Goal: Transaction & Acquisition: Purchase product/service

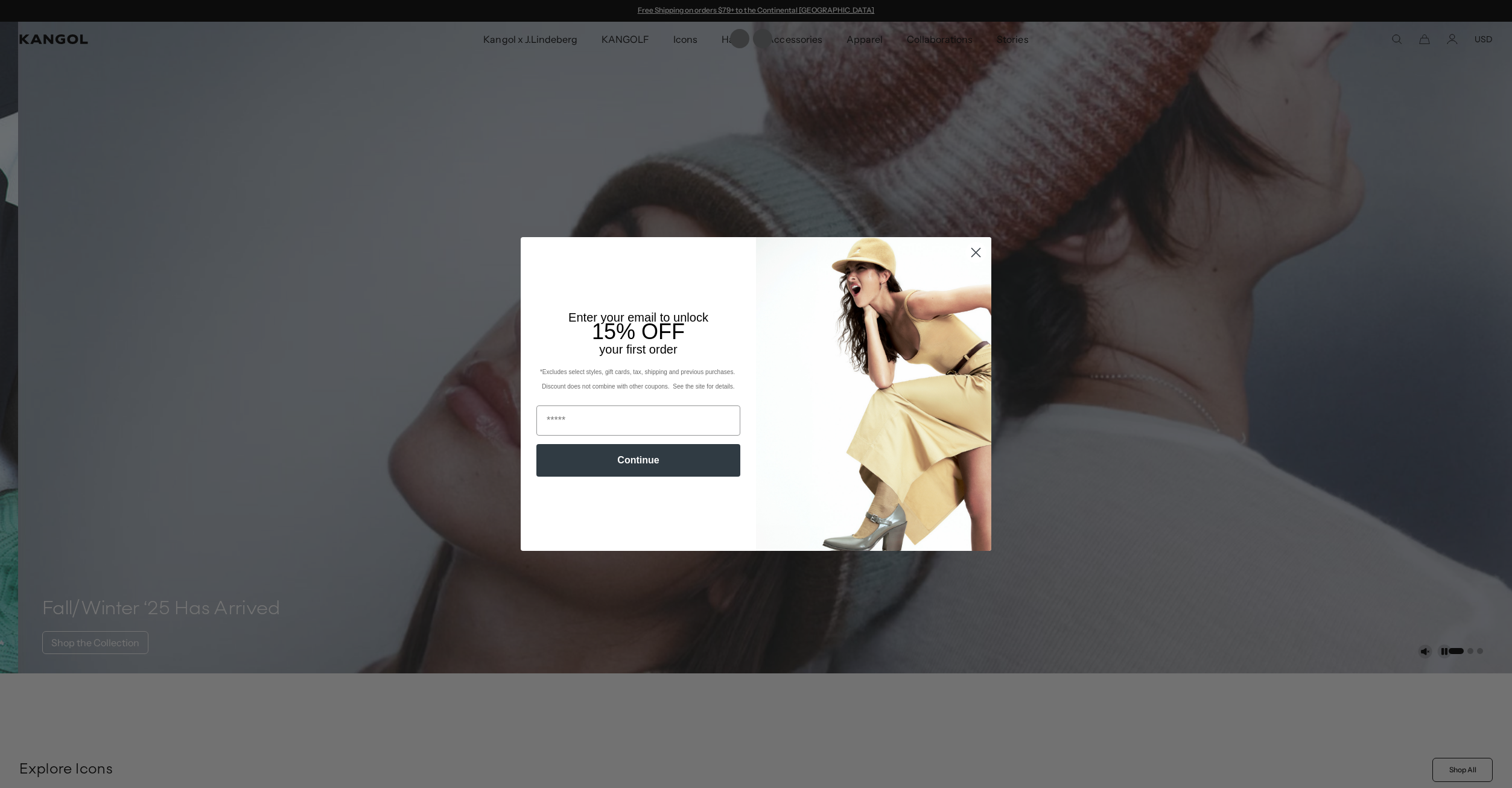
click at [971, 253] on circle "Close dialog" at bounding box center [976, 253] width 20 height 20
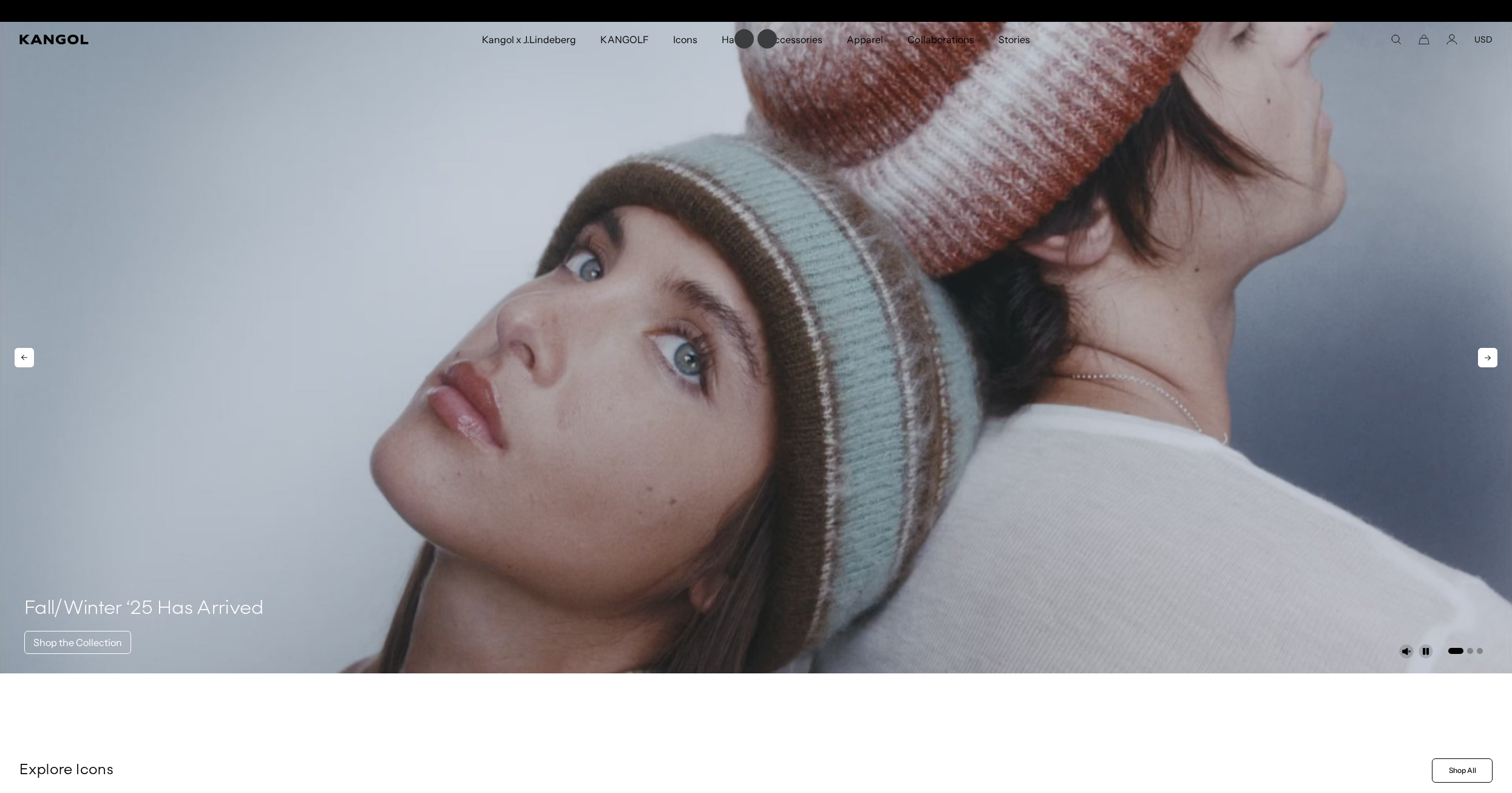
scroll to position [0, 250]
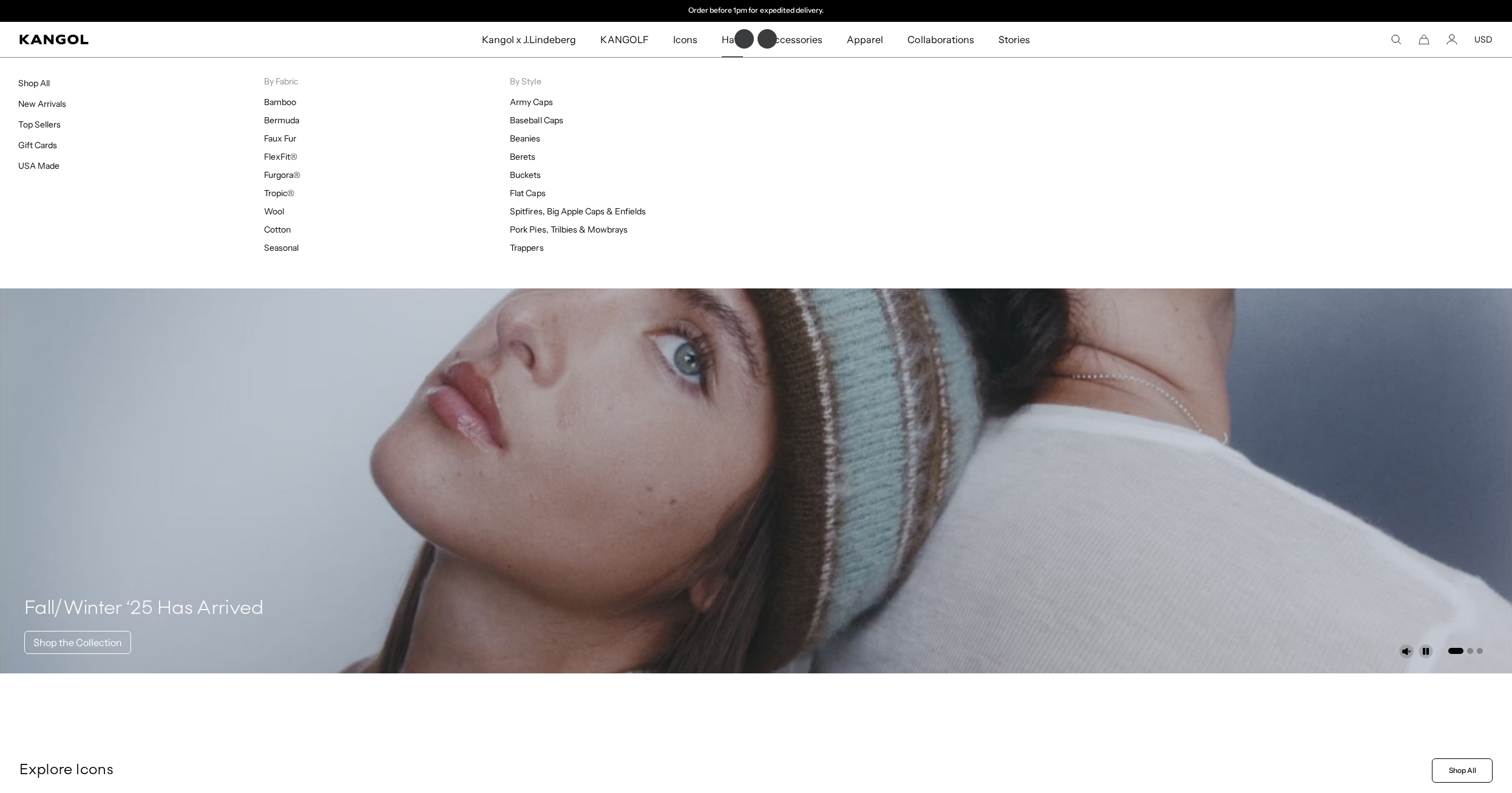
click at [725, 38] on span "Hats" at bounding box center [732, 39] width 21 height 35
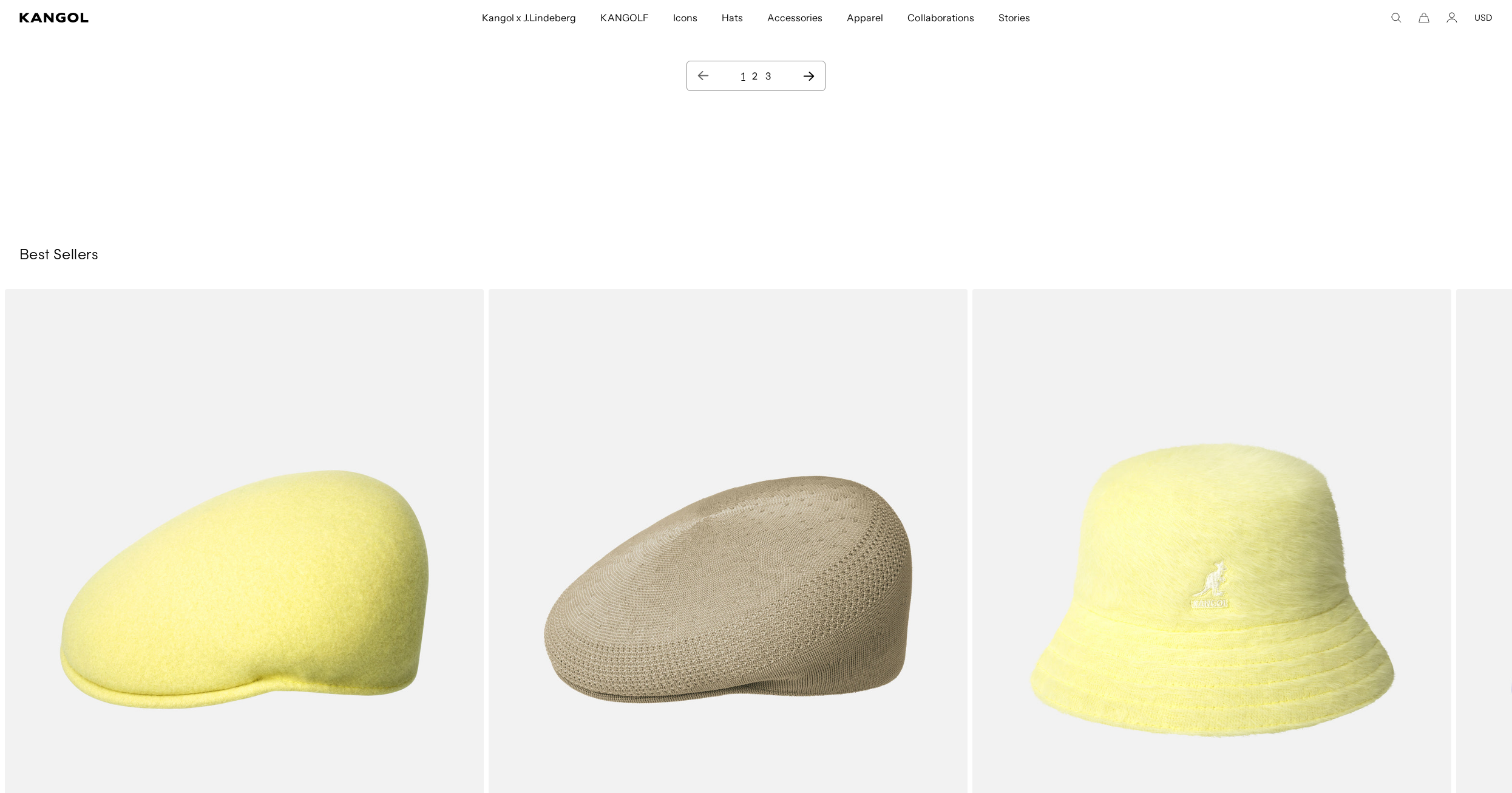
click at [754, 77] on link "2" at bounding box center [754, 76] width 6 height 12
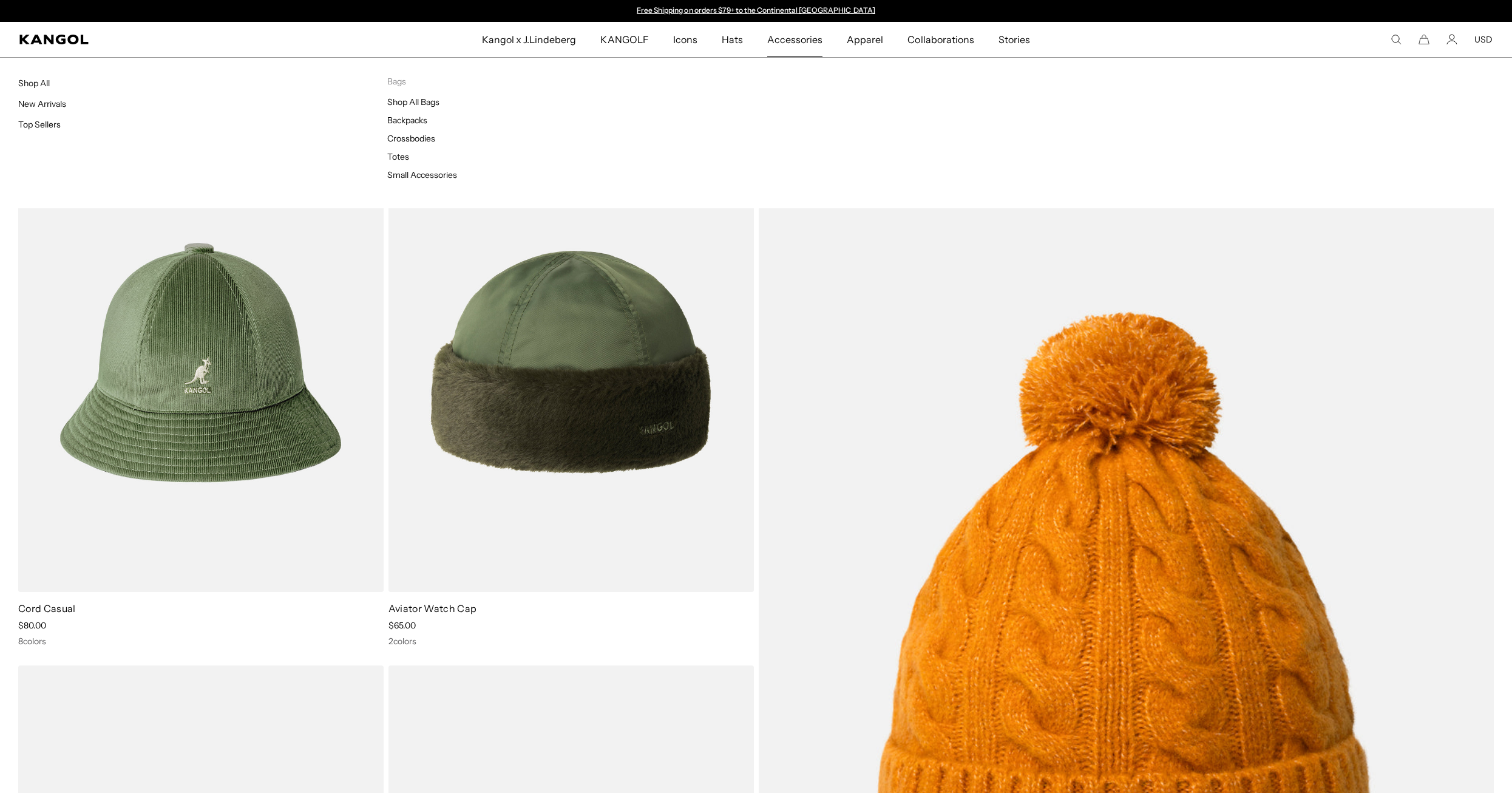
click at [798, 39] on span "Accessories" at bounding box center [794, 39] width 55 height 35
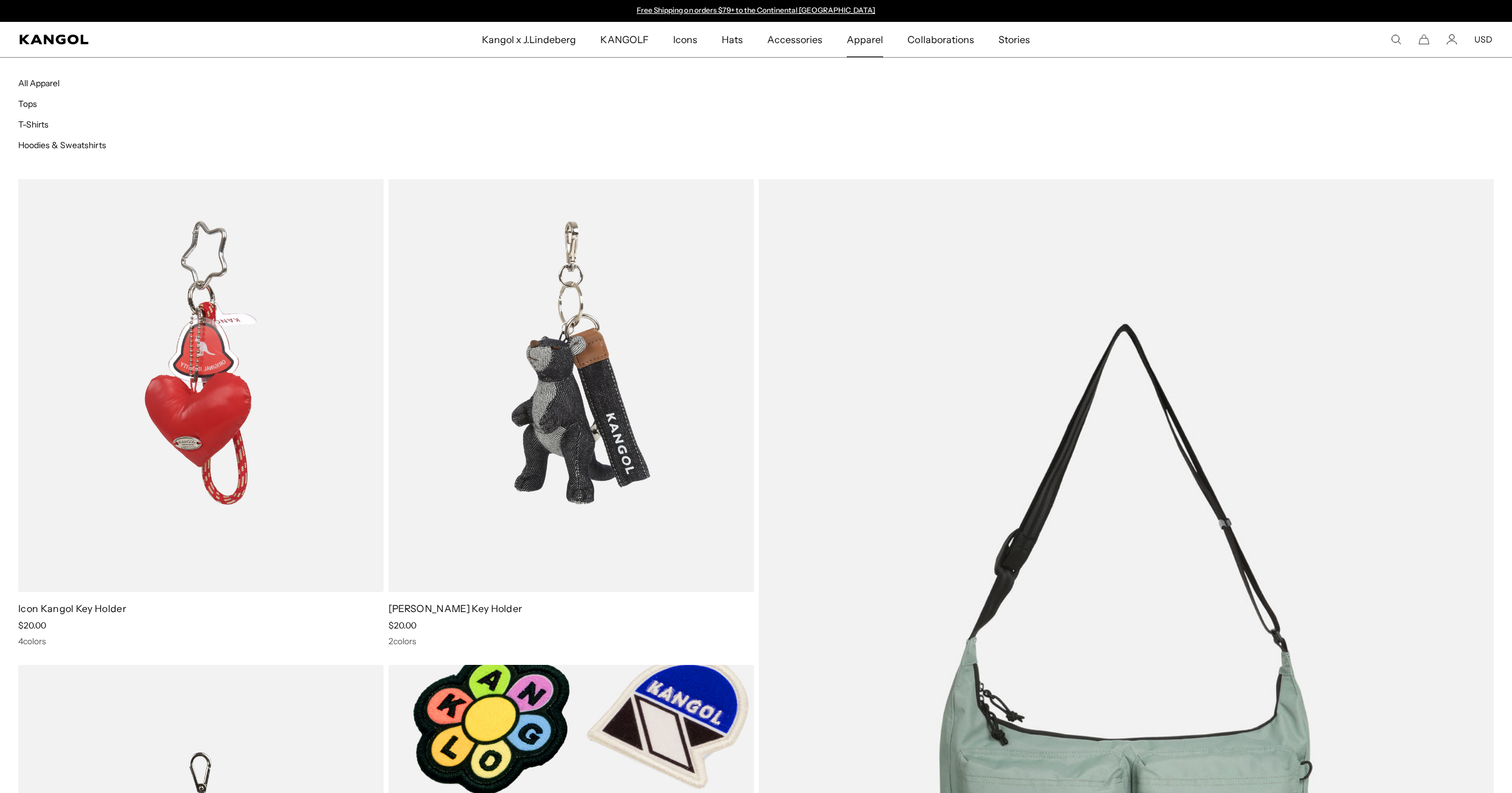
click at [860, 41] on span "Apparel" at bounding box center [864, 39] width 36 height 35
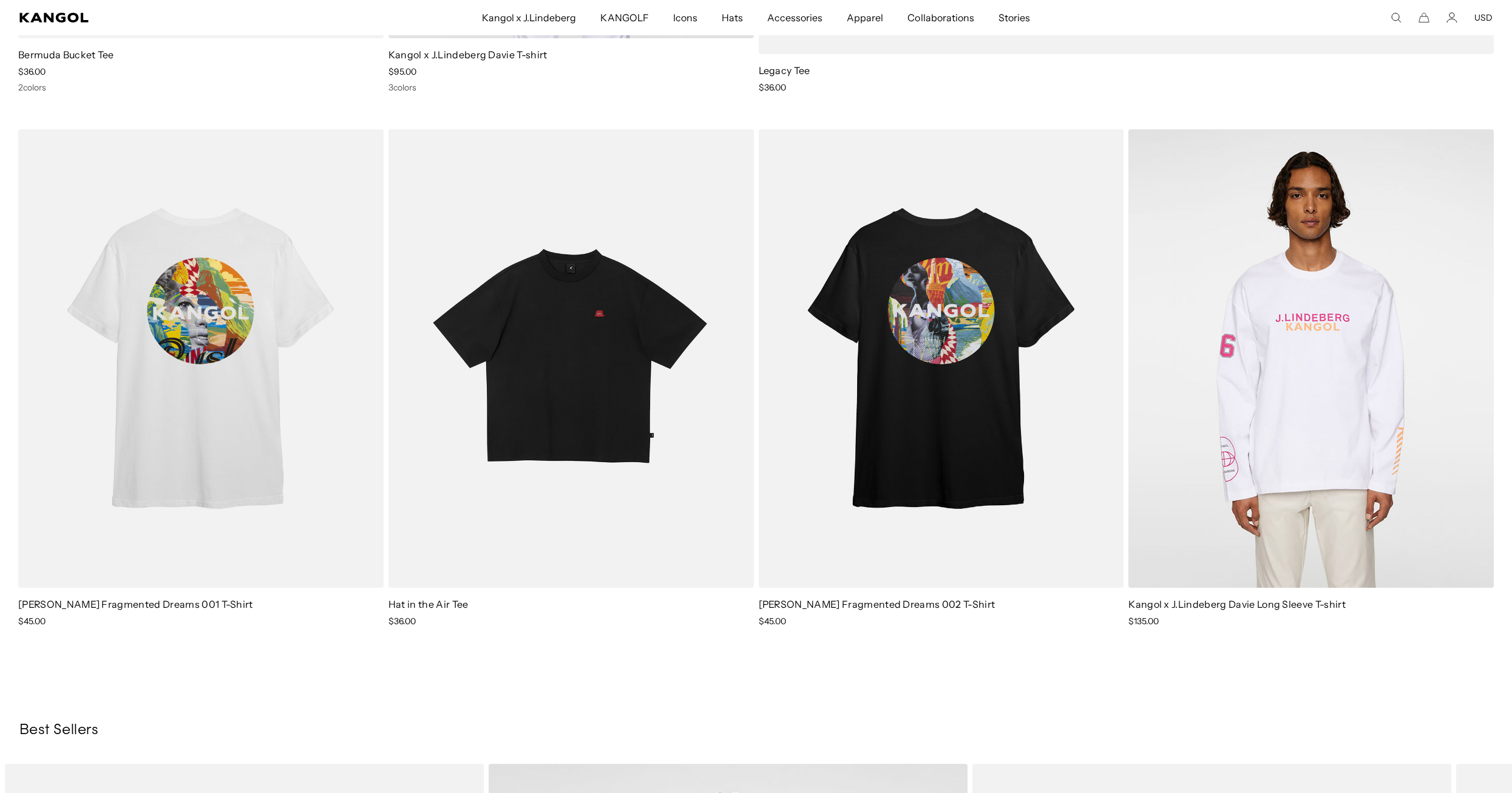
scroll to position [1023, 0]
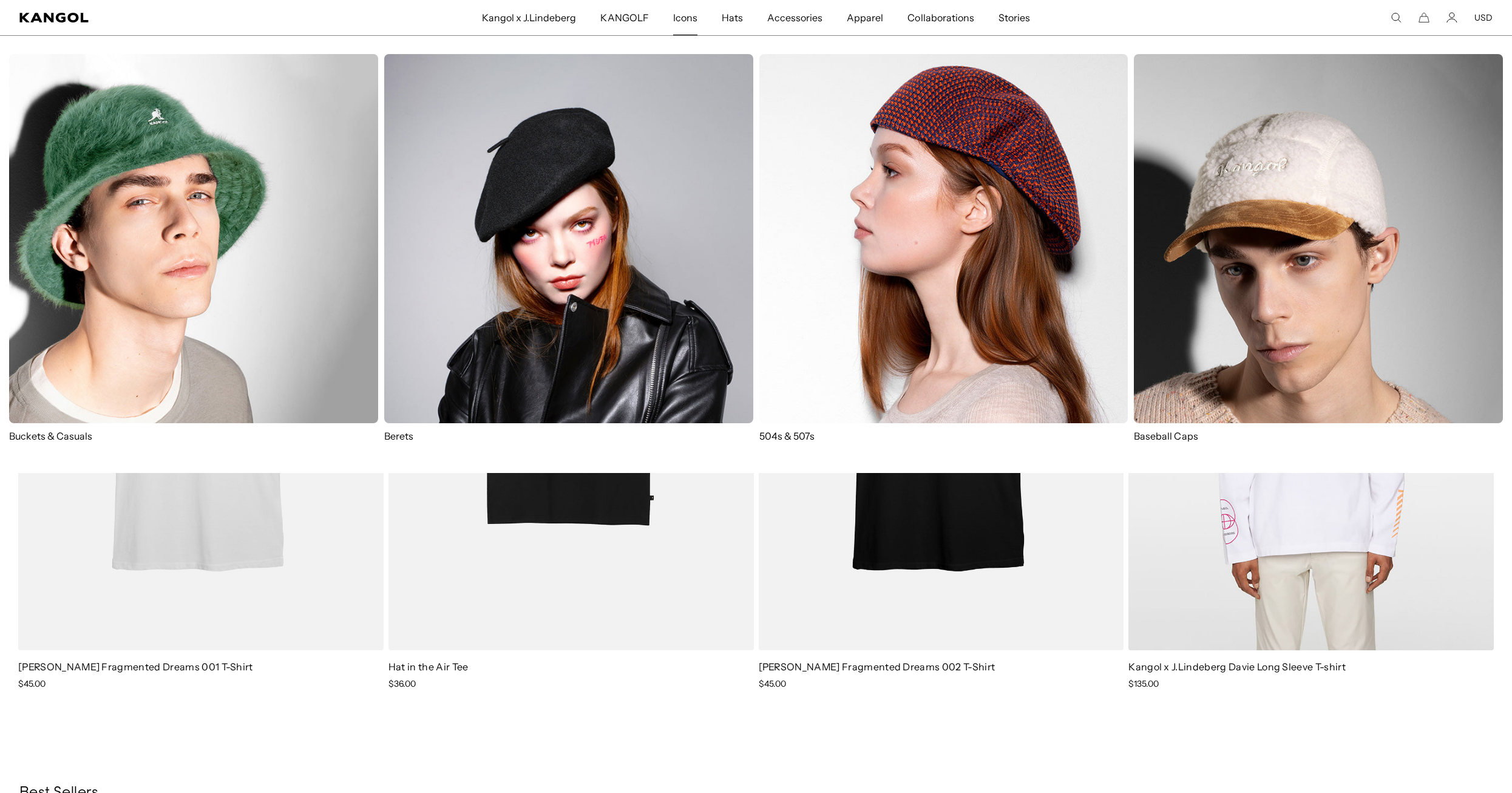
click at [674, 17] on link "Icons" at bounding box center [685, 17] width 48 height 35
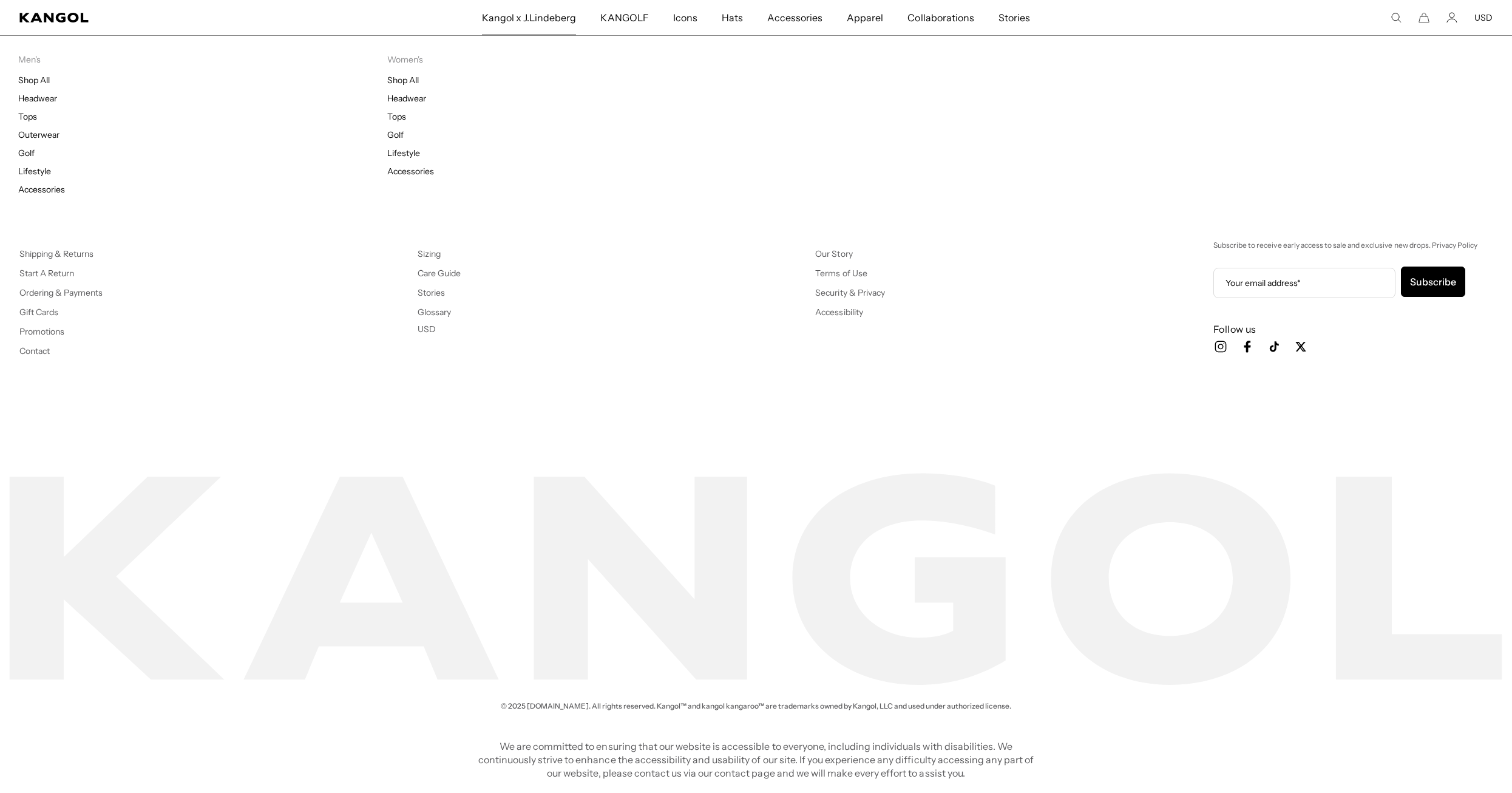
click at [532, 18] on span "Kangol x J.Lindeberg" at bounding box center [529, 17] width 95 height 35
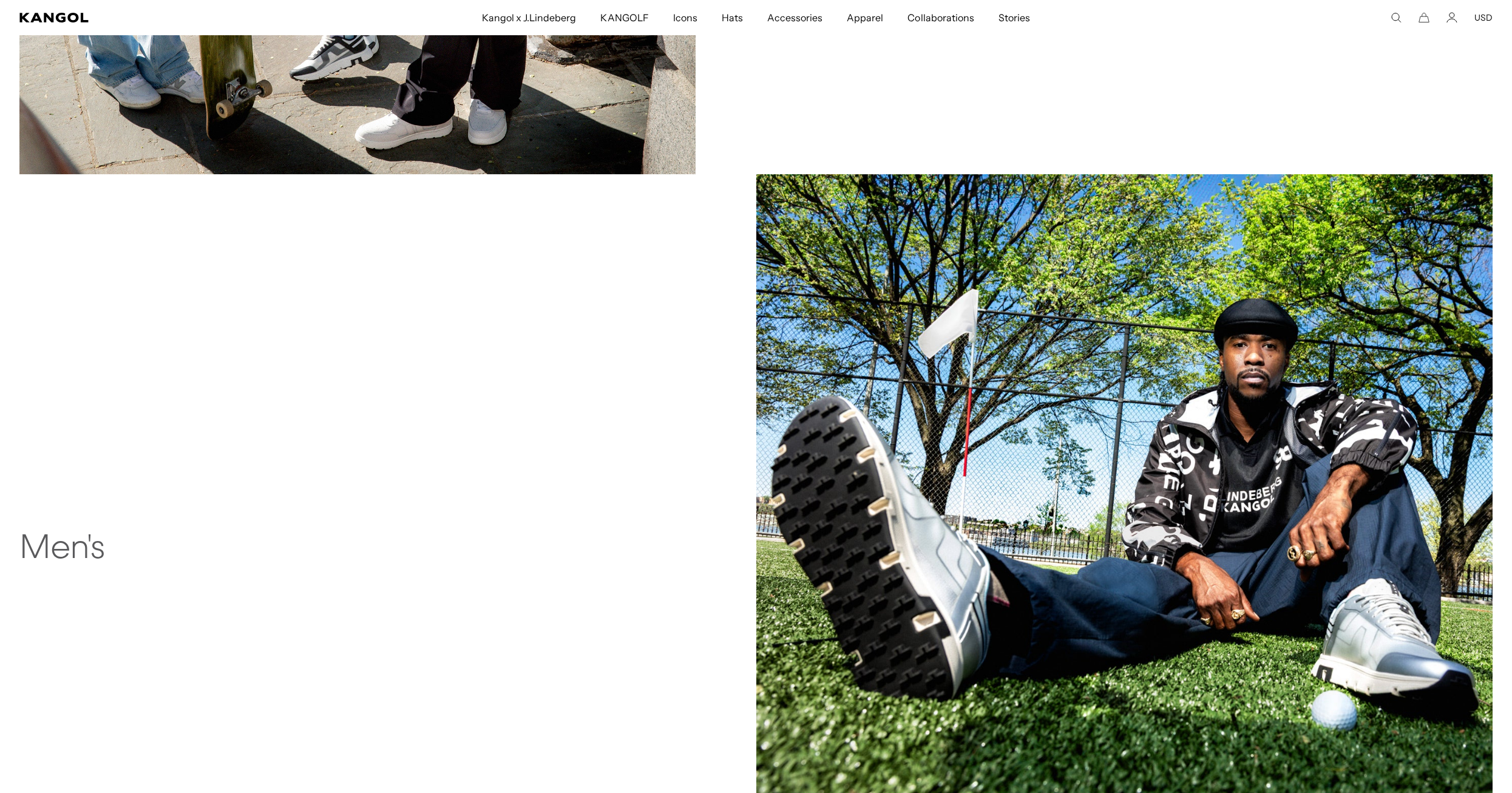
scroll to position [0, 250]
click at [1248, 556] on img at bounding box center [1124, 542] width 737 height 737
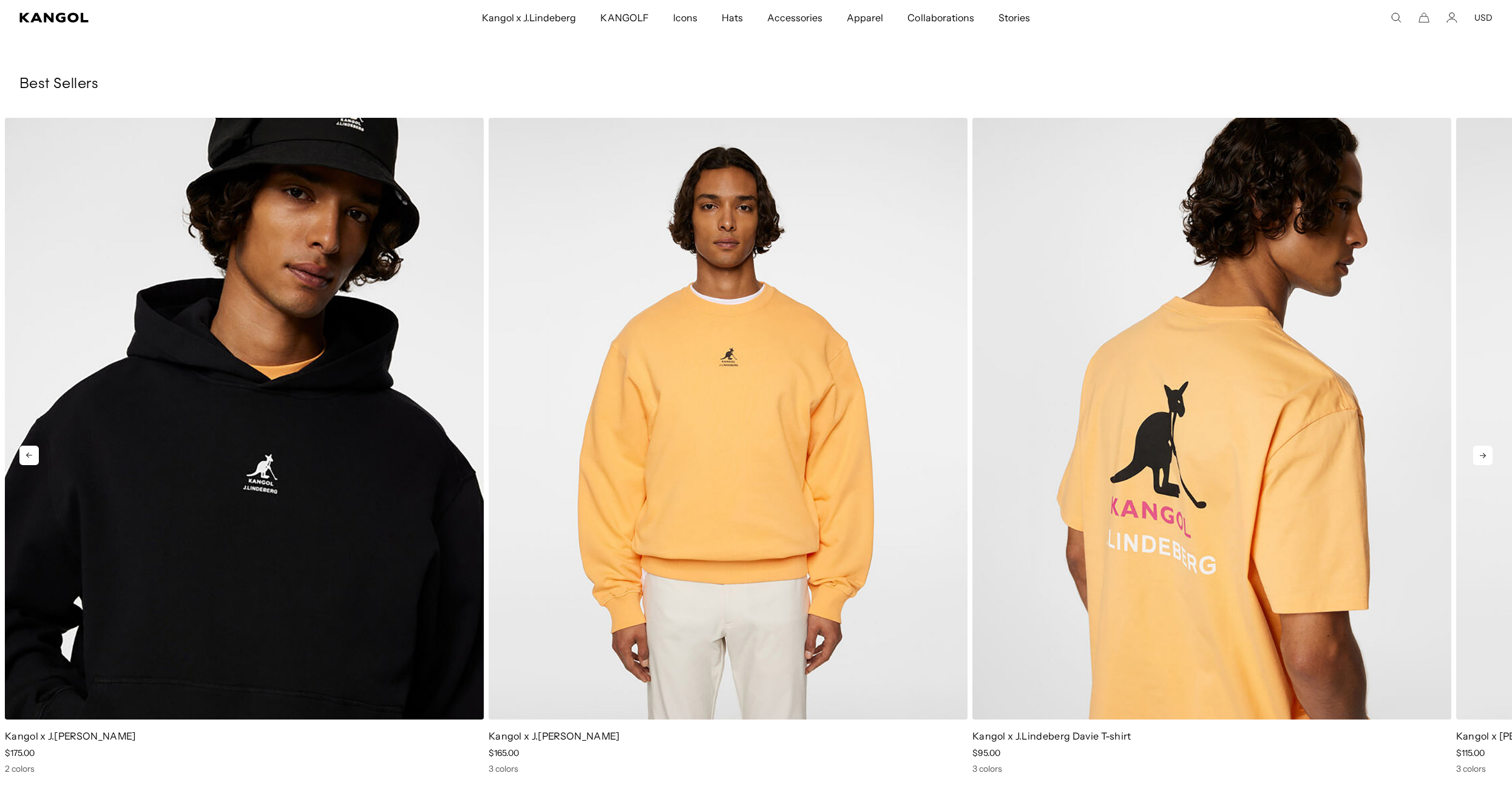
scroll to position [2308, 0]
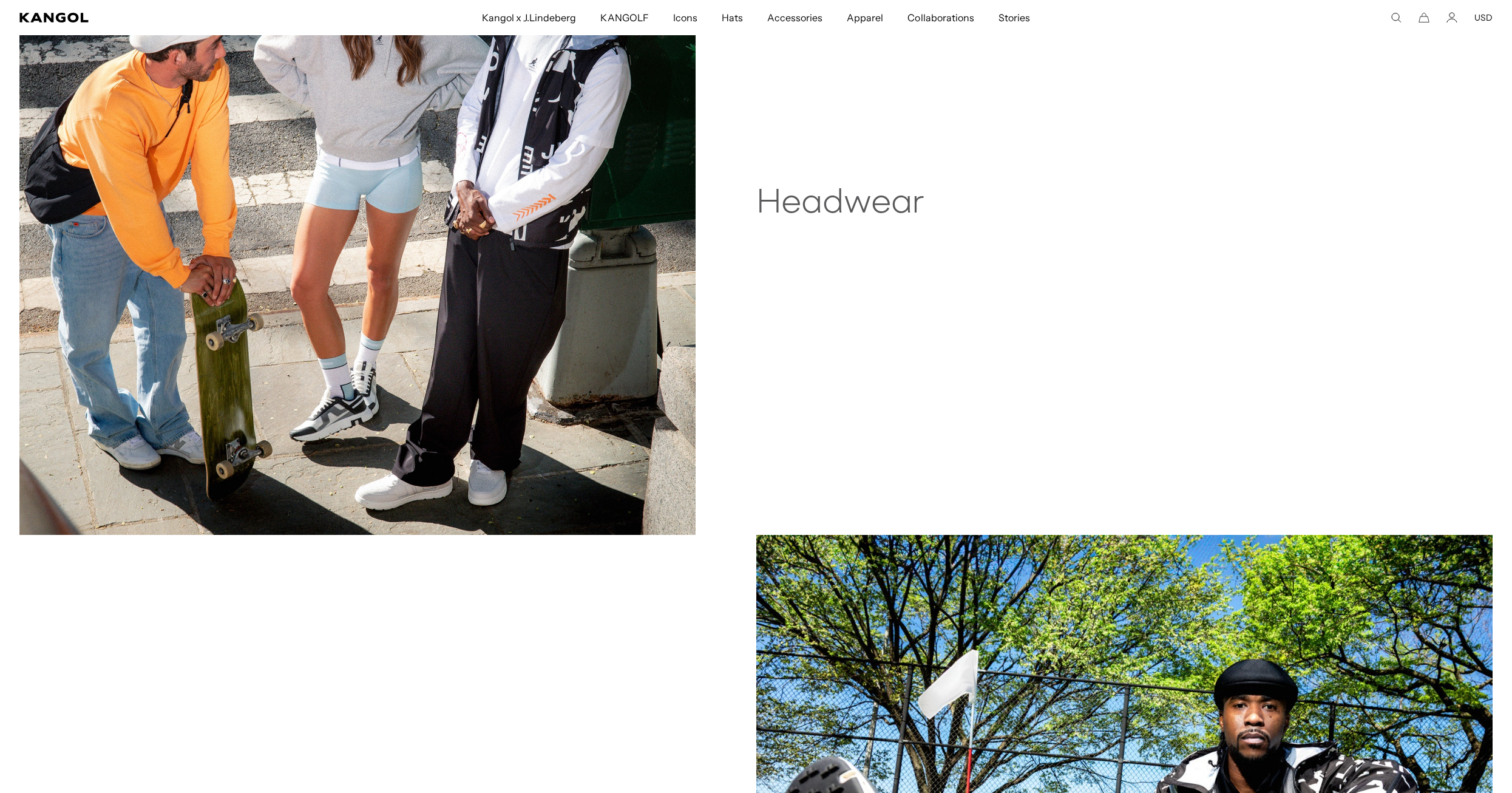
scroll to position [1032, 0]
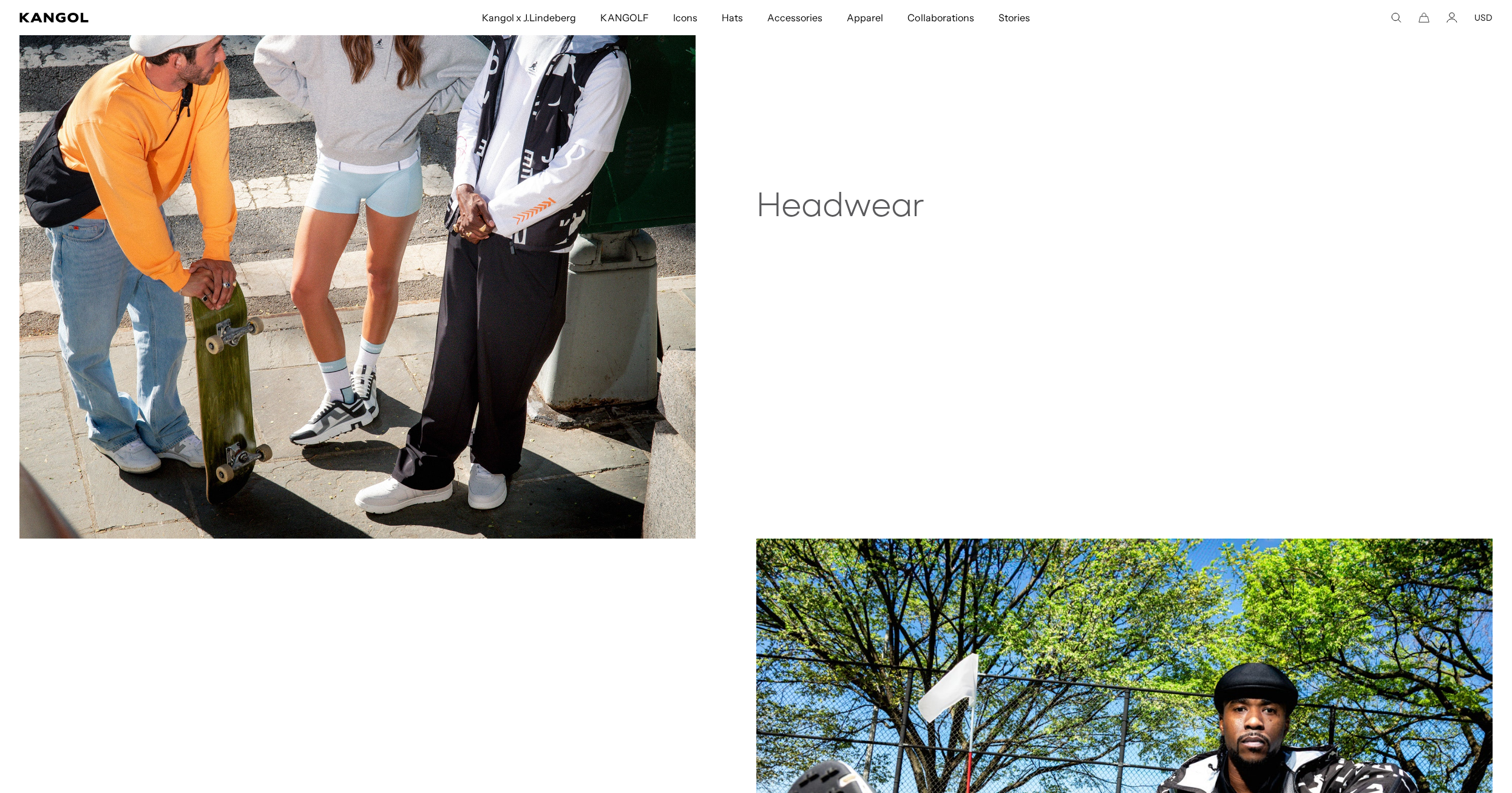
click at [641, 197] on img at bounding box center [358, 200] width 676 height 676
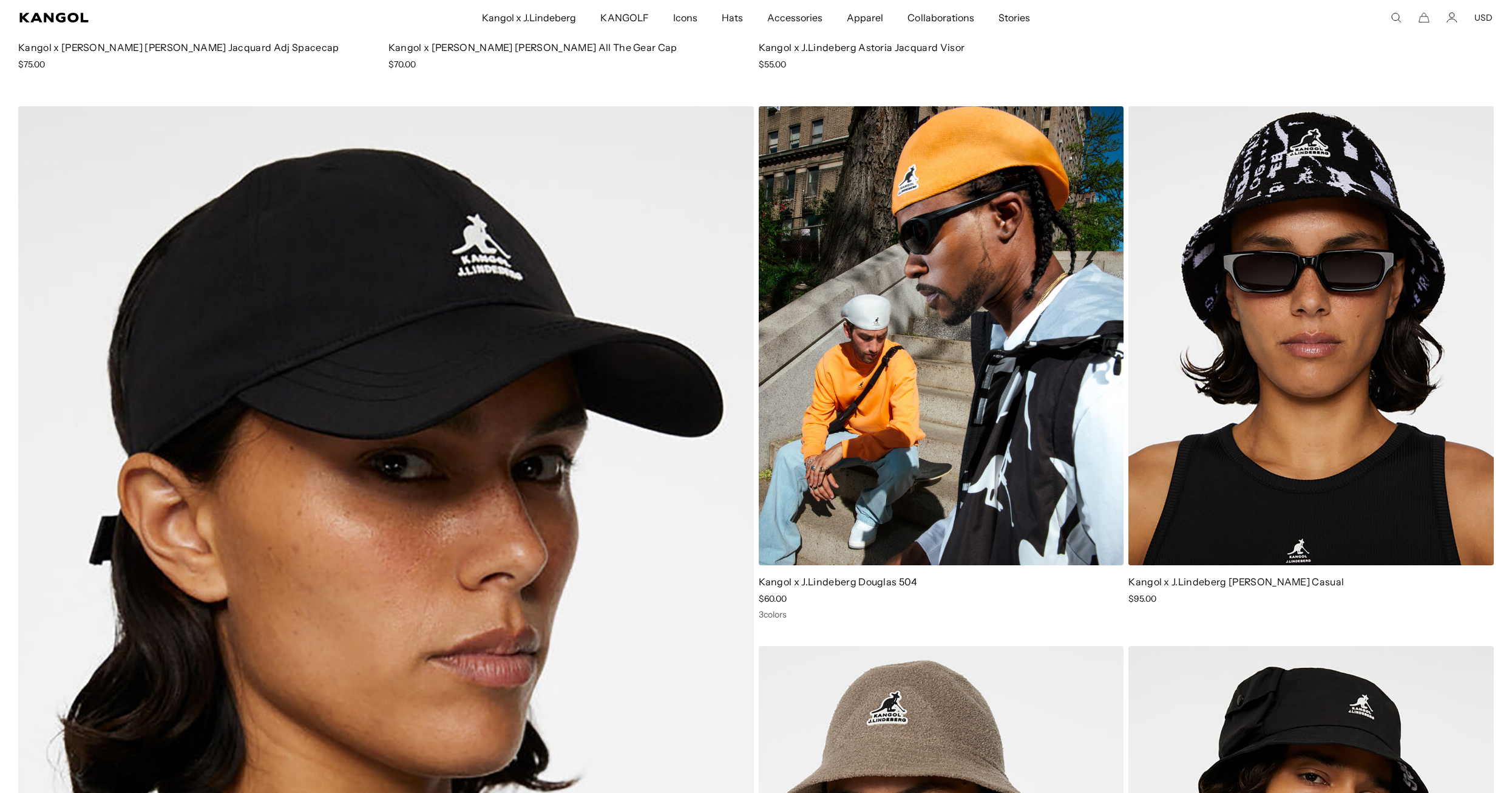
scroll to position [0, 250]
click at [1018, 403] on img at bounding box center [941, 335] width 365 height 459
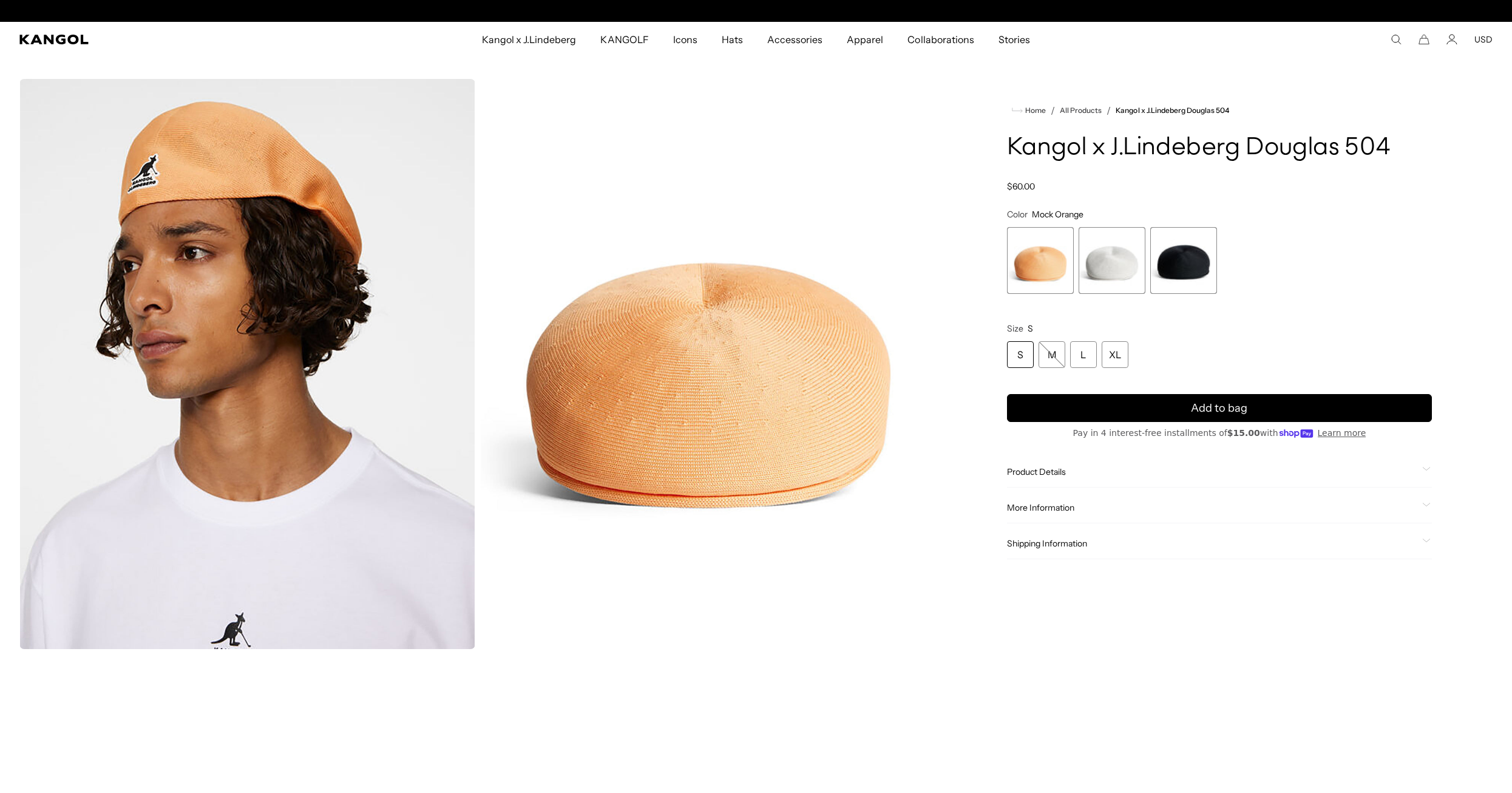
scroll to position [0, 250]
click at [1114, 254] on span "2 of 3" at bounding box center [1112, 260] width 67 height 67
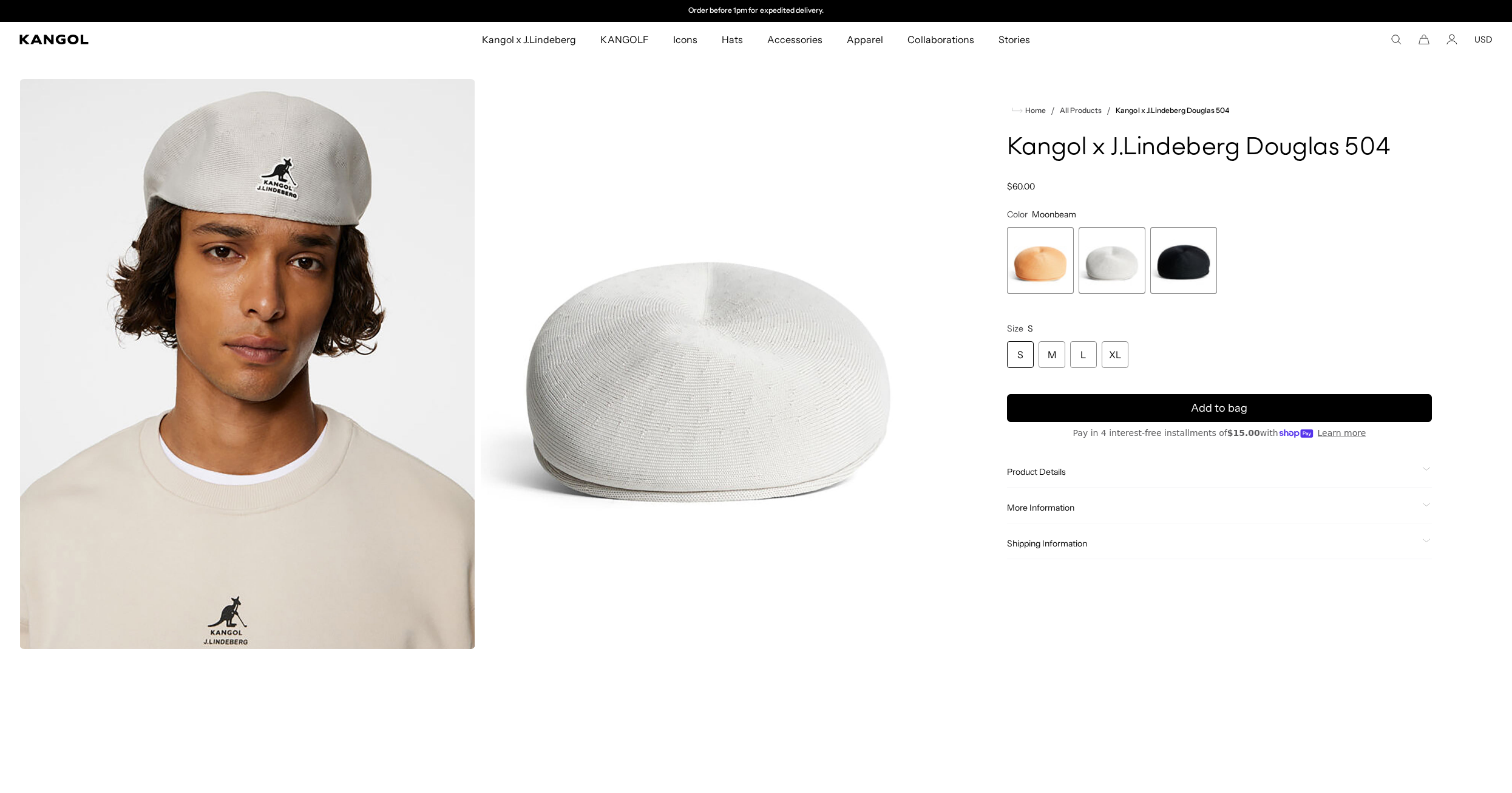
click at [1045, 263] on span "1 of 3" at bounding box center [1040, 260] width 67 height 67
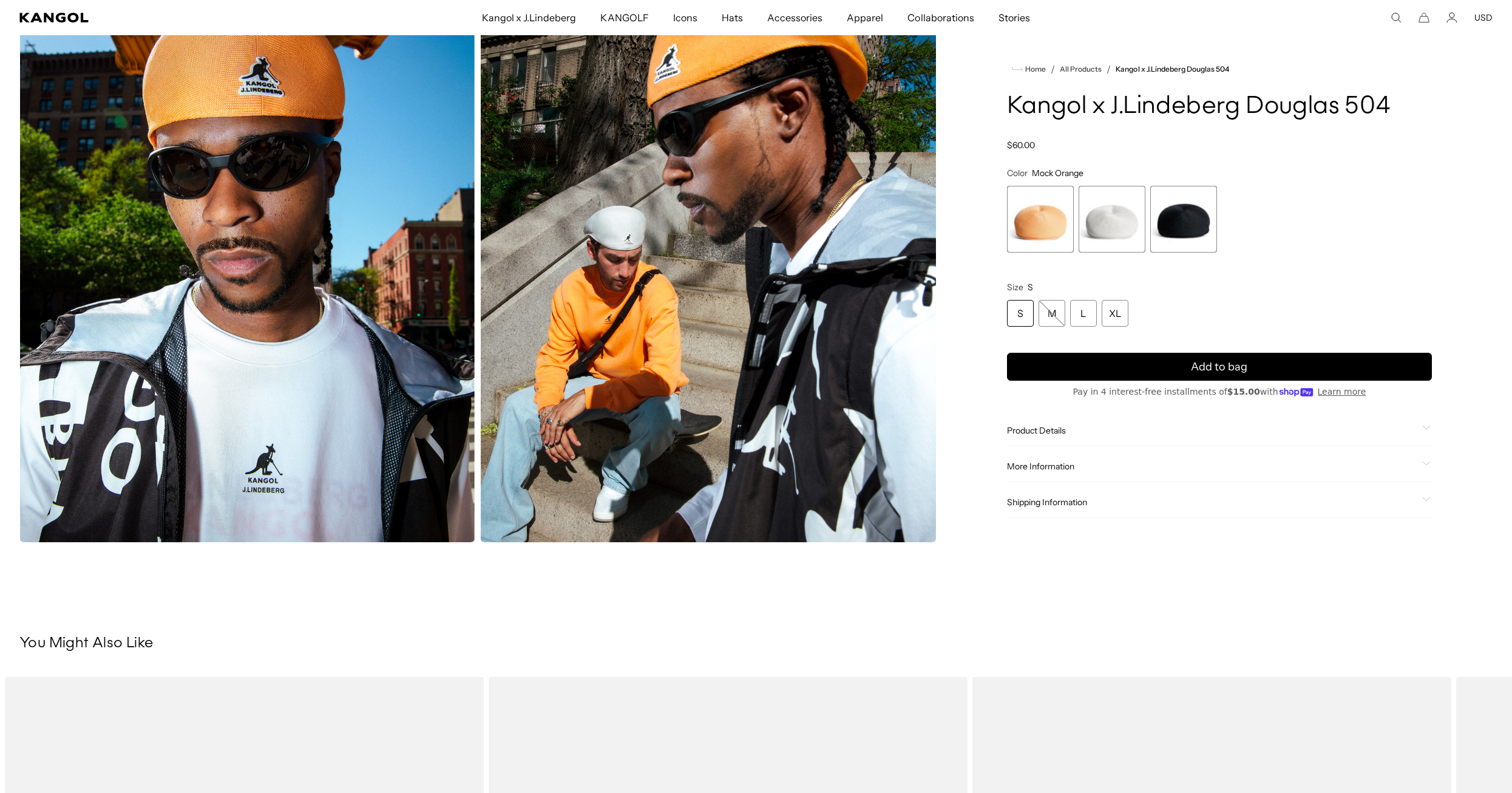
scroll to position [1224, 0]
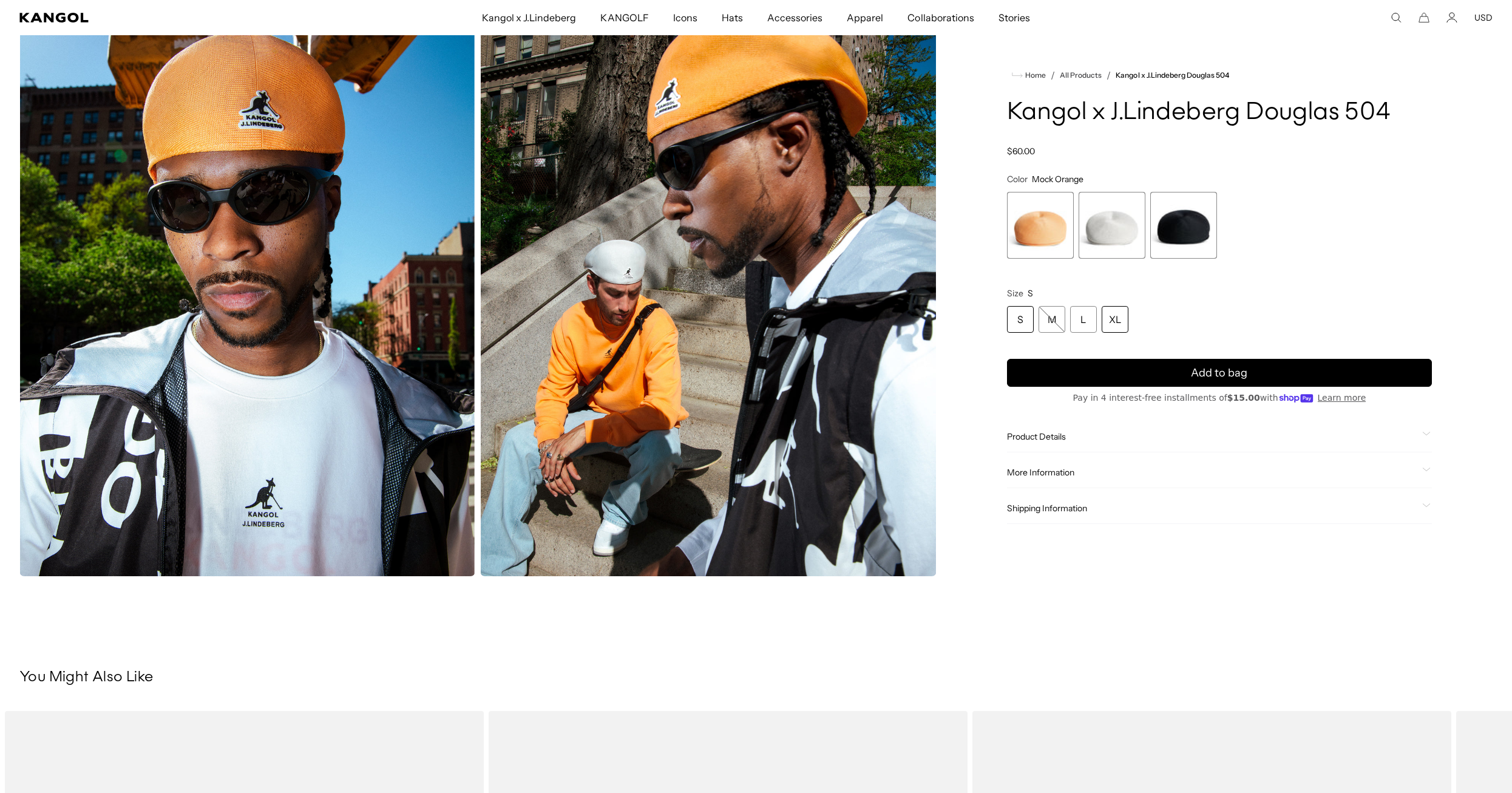
click at [1112, 320] on div "XL" at bounding box center [1115, 319] width 27 height 27
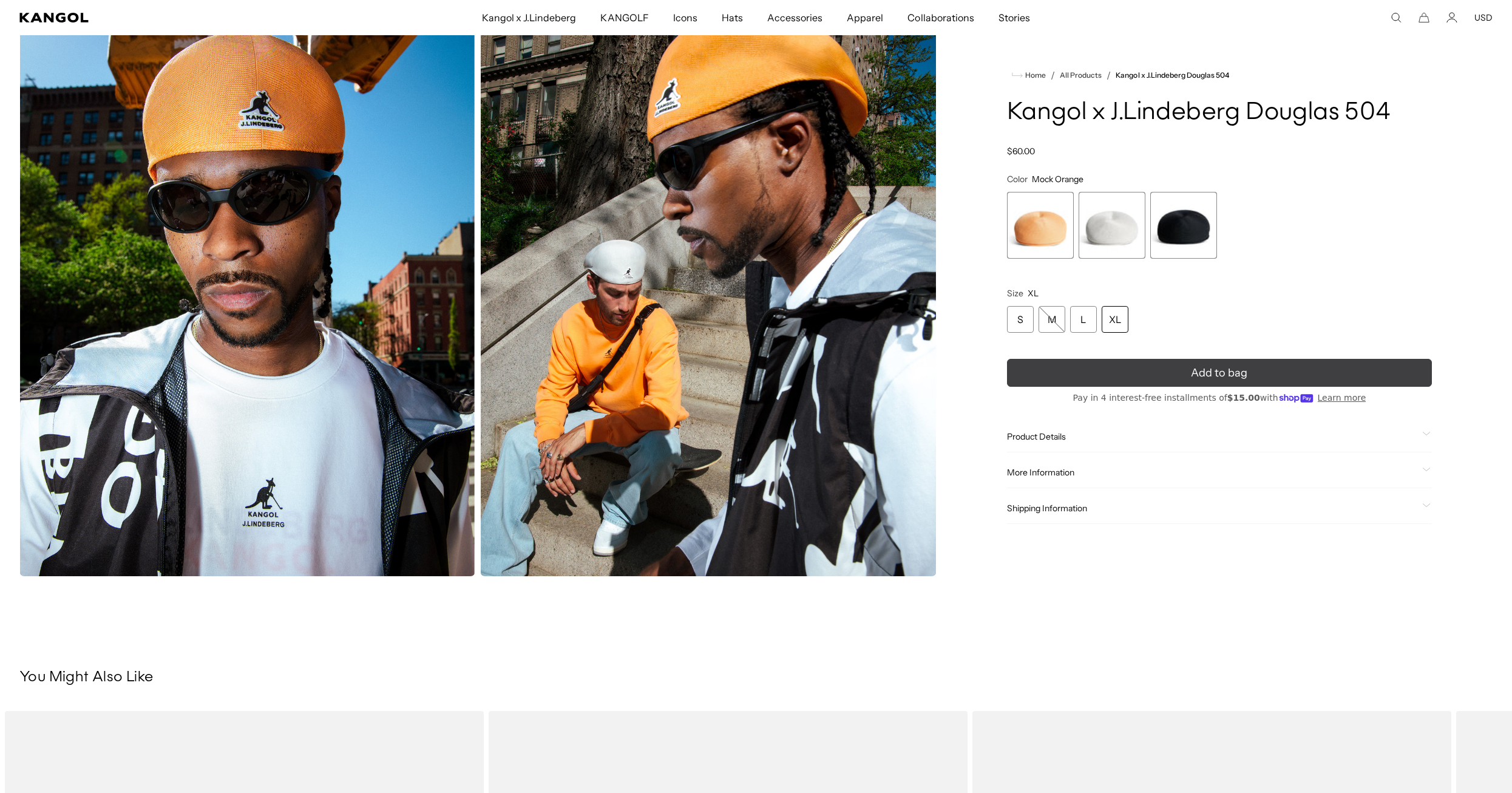
click at [1234, 373] on span "Add to bag" at bounding box center [1219, 373] width 57 height 17
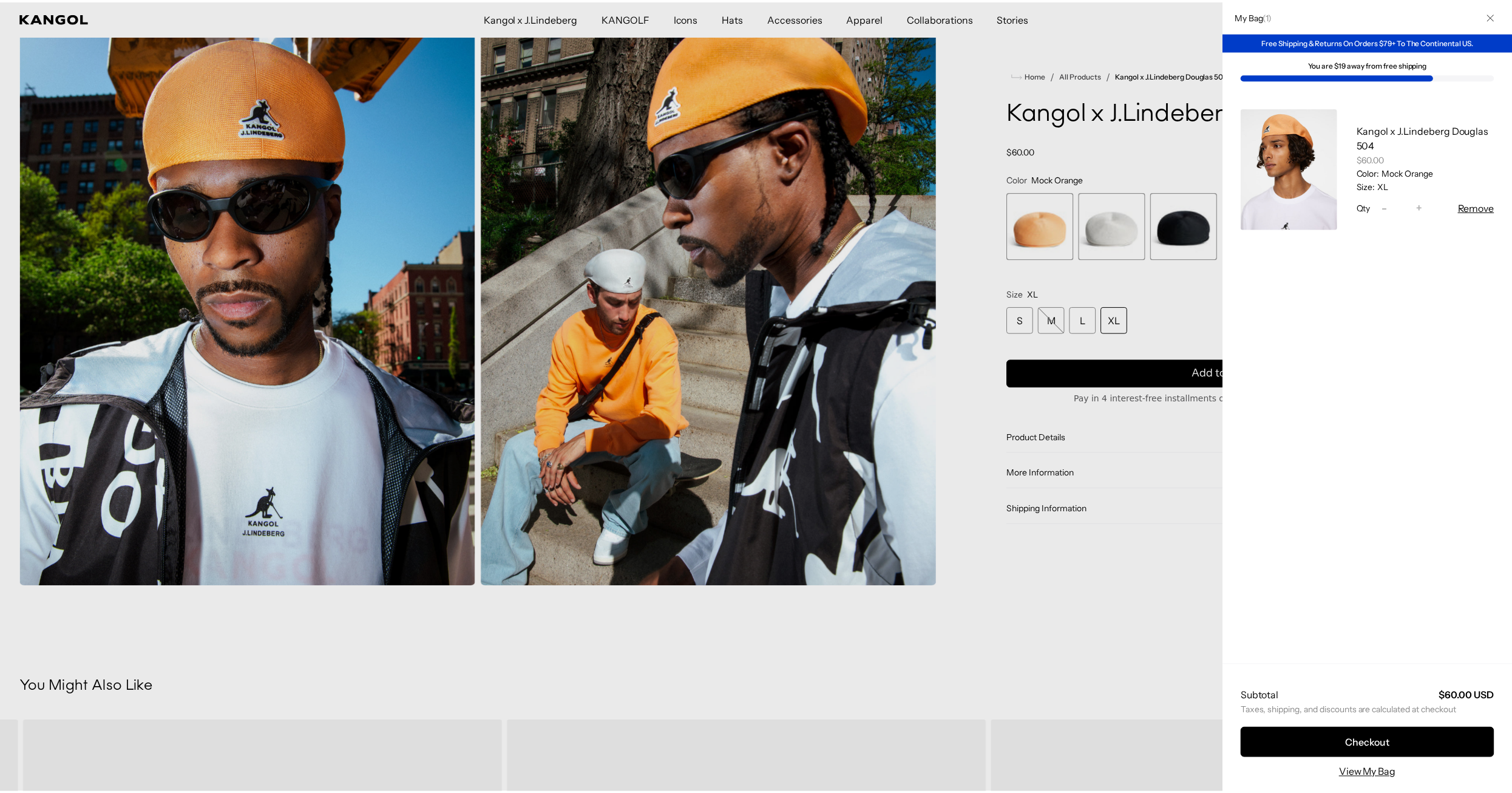
scroll to position [0, 250]
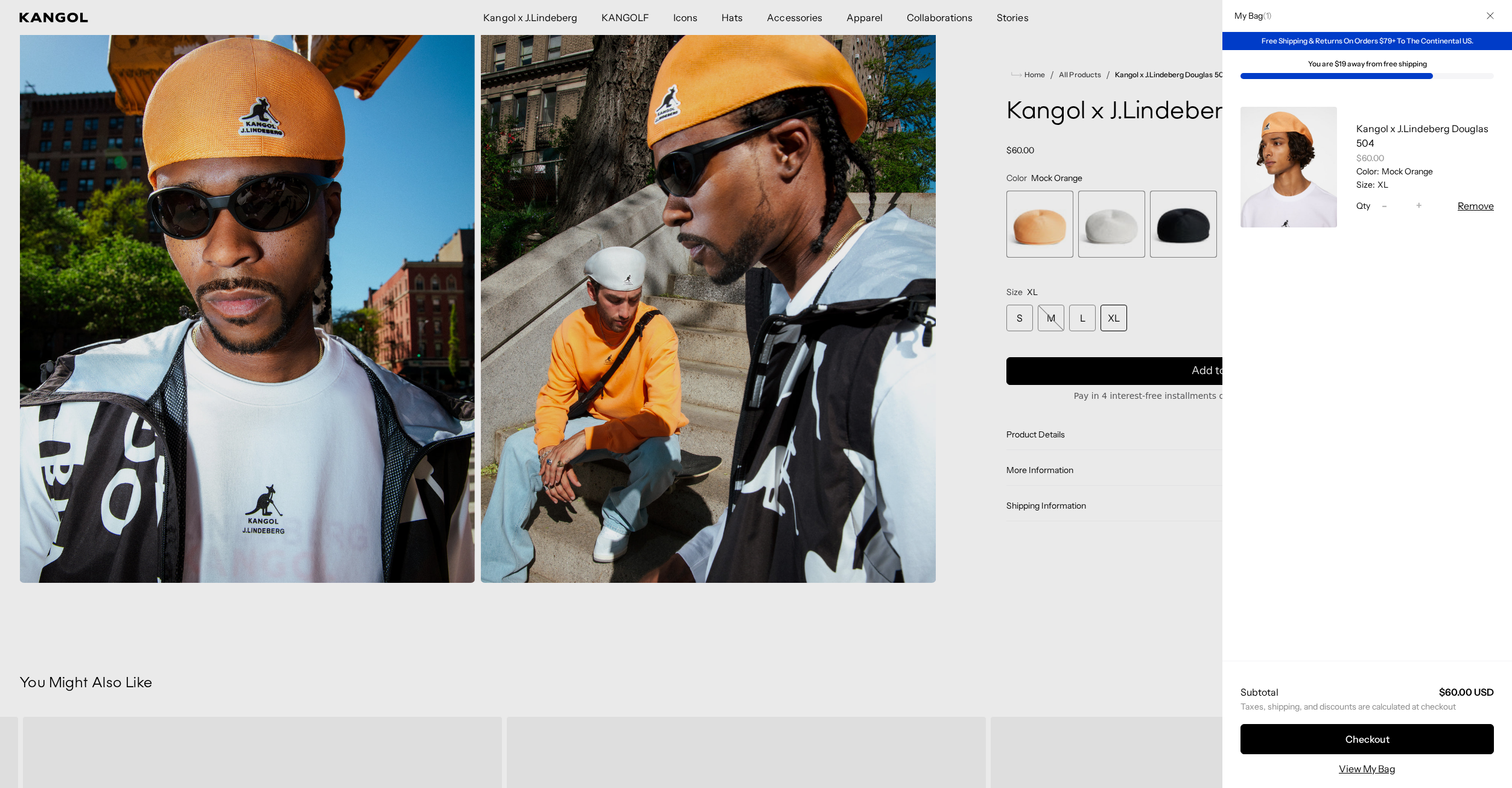
click at [1103, 229] on div at bounding box center [756, 394] width 1512 height 788
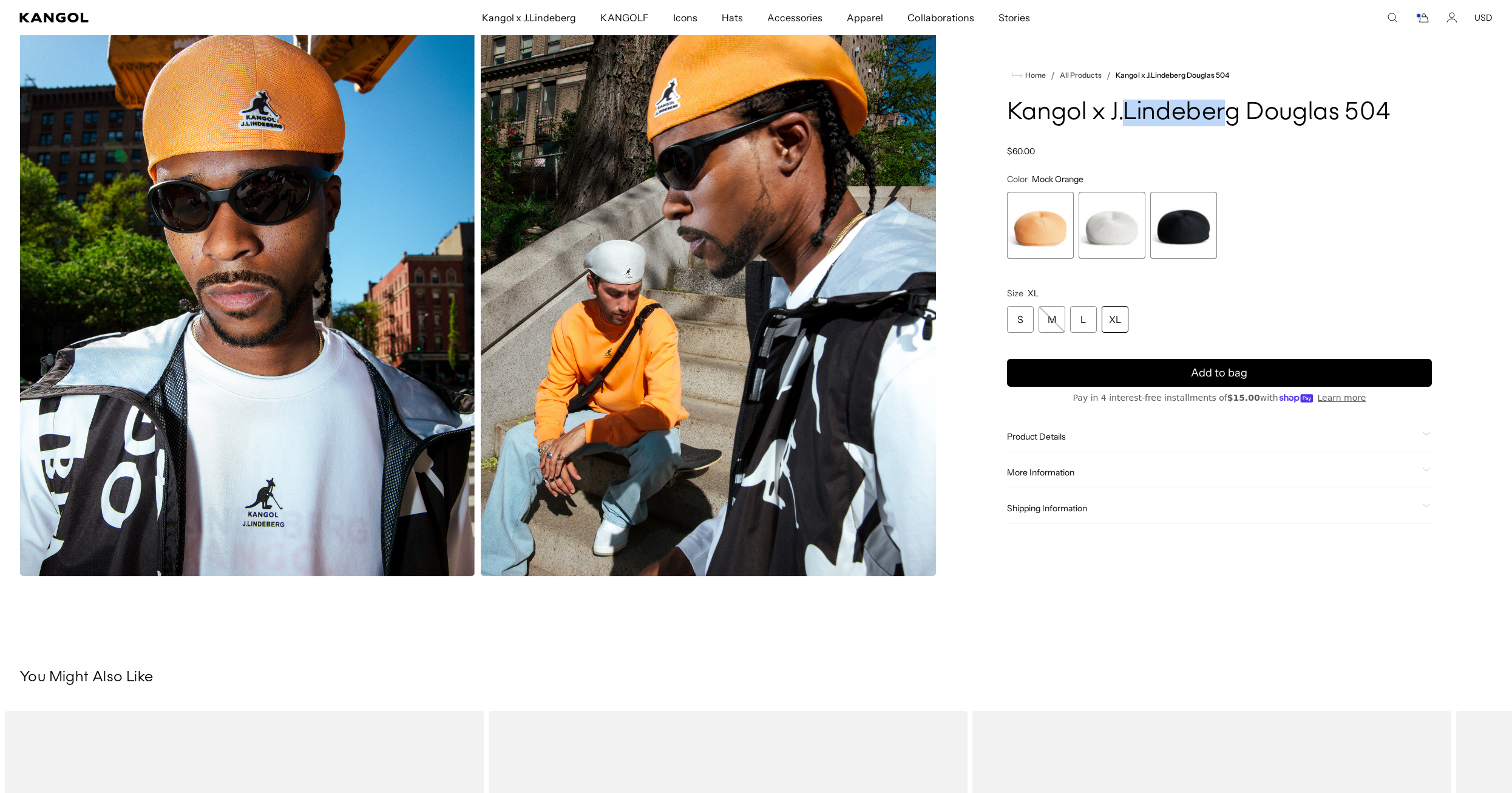
drag, startPoint x: 1122, startPoint y: 111, endPoint x: 1230, endPoint y: 114, distance: 108.0
click at [1230, 114] on h1 "Kangol x J.Lindeberg Douglas 504" at bounding box center [1219, 113] width 425 height 27
copy h1 "Lindeber"
drag, startPoint x: 1008, startPoint y: 111, endPoint x: 1381, endPoint y: 116, distance: 373.0
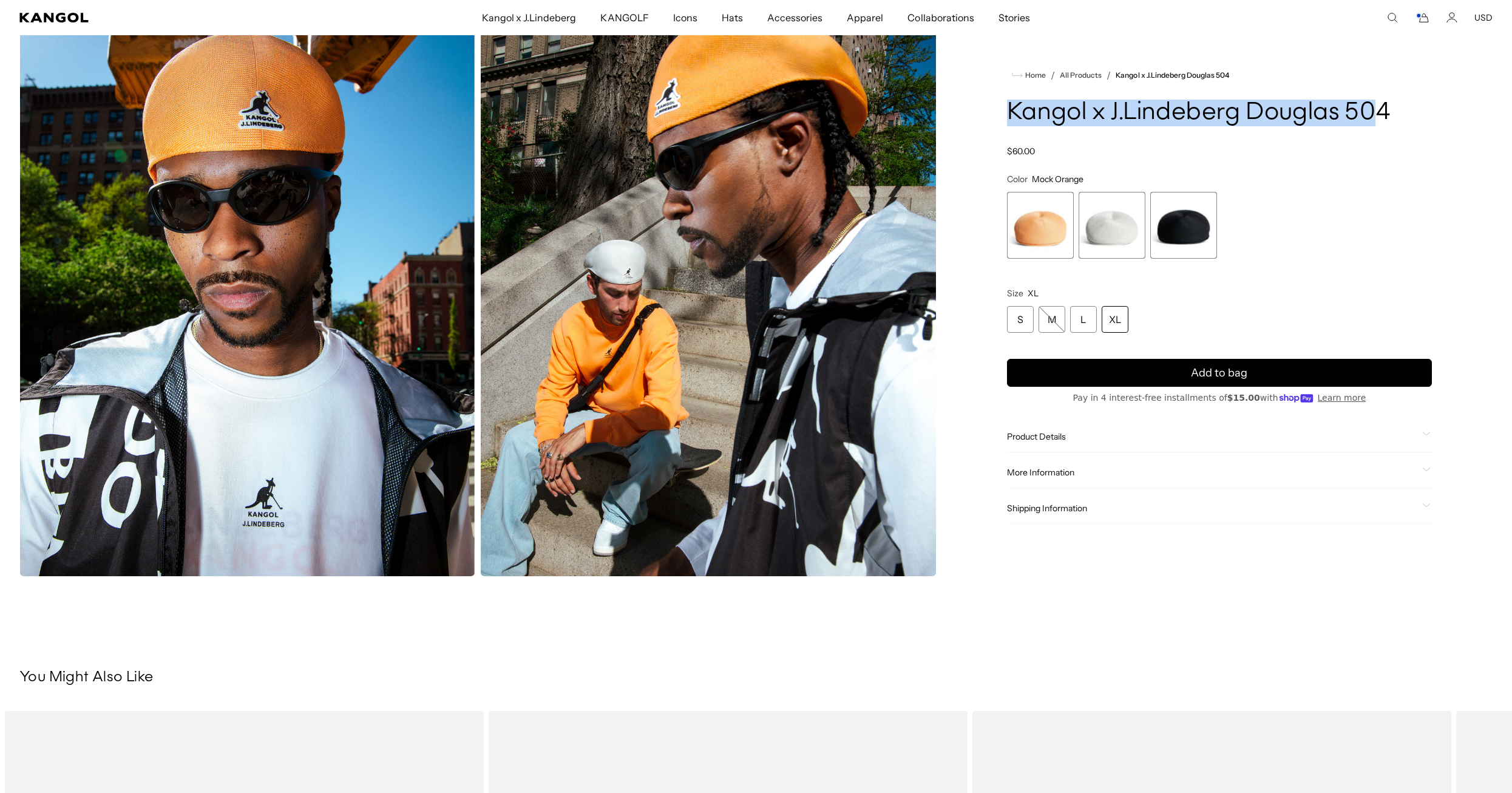
click at [1381, 116] on h1 "Kangol x J.Lindeberg Douglas 504" at bounding box center [1219, 113] width 425 height 27
copy h1 "Kangol x J.Lindeberg Douglas 50"
click at [1121, 322] on div "XL" at bounding box center [1115, 319] width 27 height 27
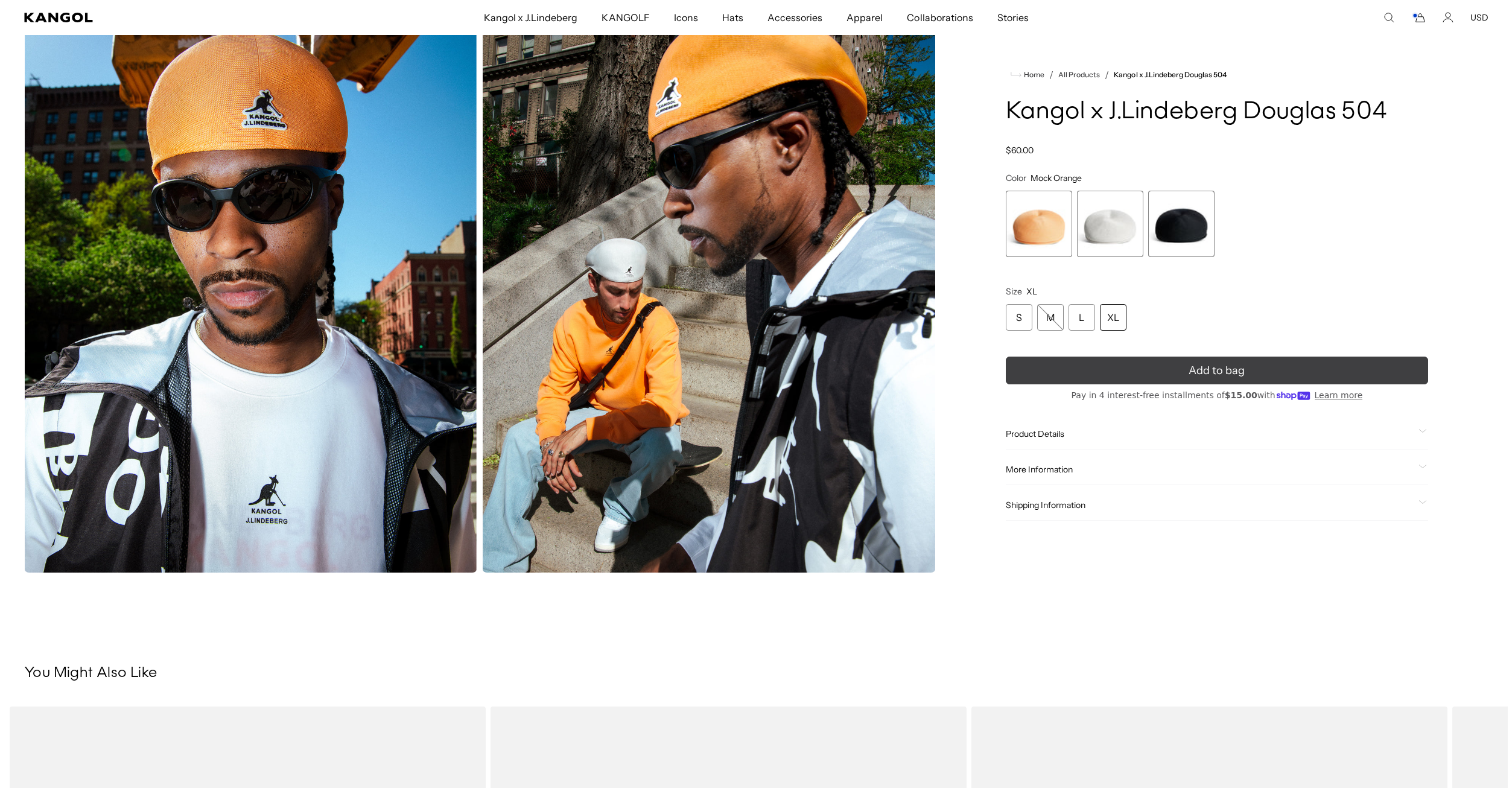
scroll to position [0, 0]
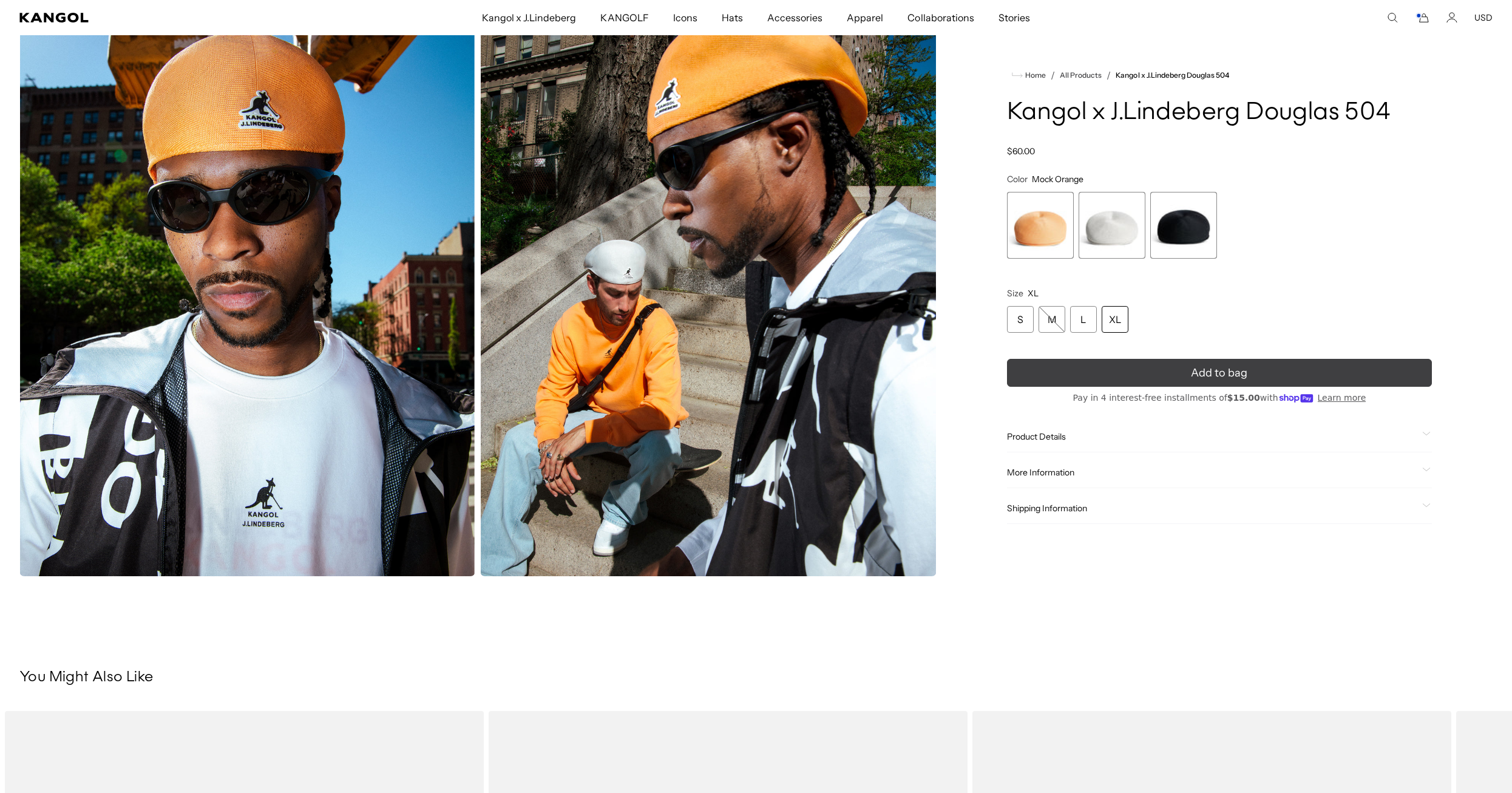
click at [1242, 370] on span "Add to bag" at bounding box center [1219, 373] width 57 height 17
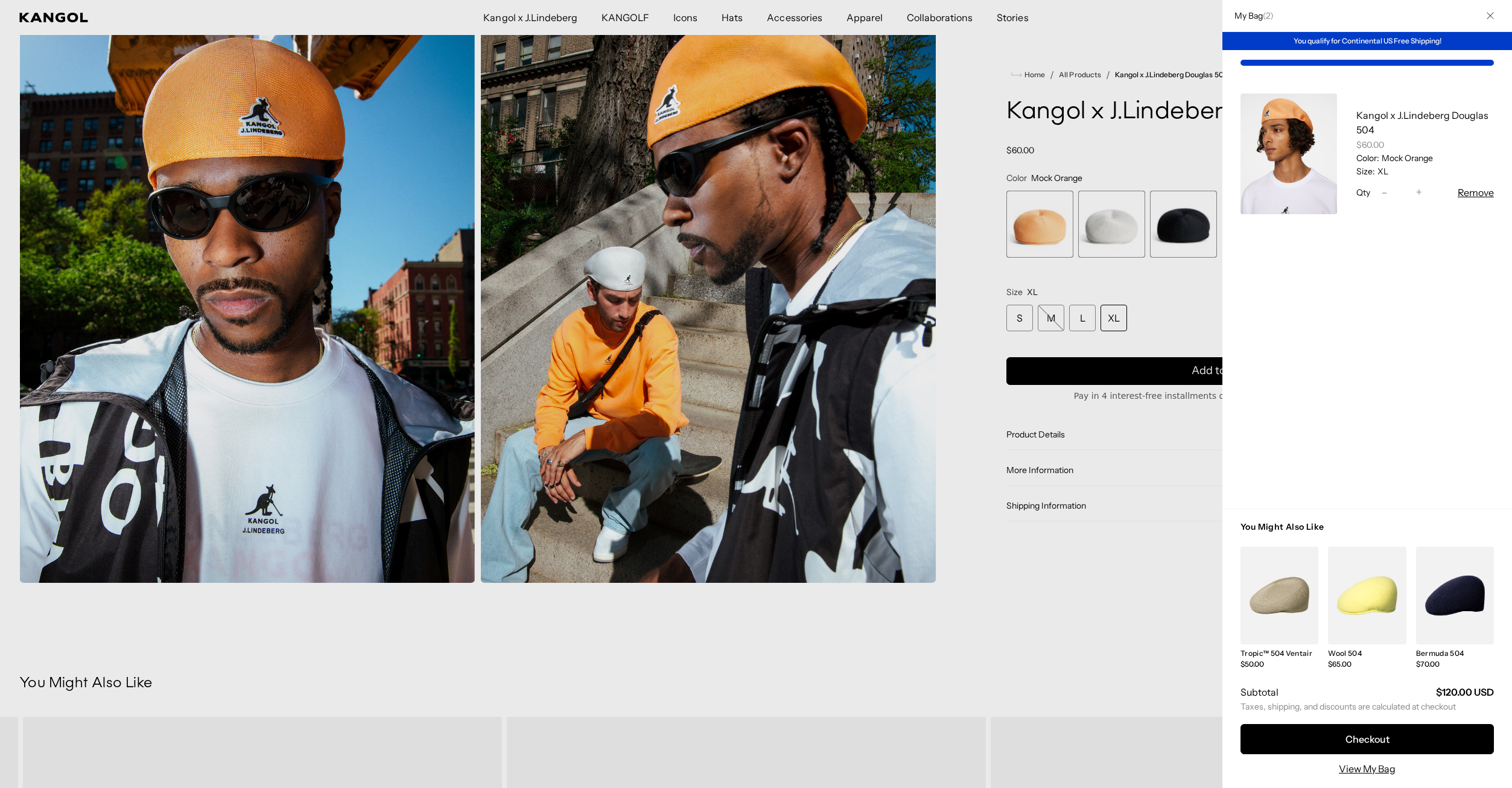
click at [1385, 195] on span "-" at bounding box center [1384, 193] width 6 height 16
type input "*"
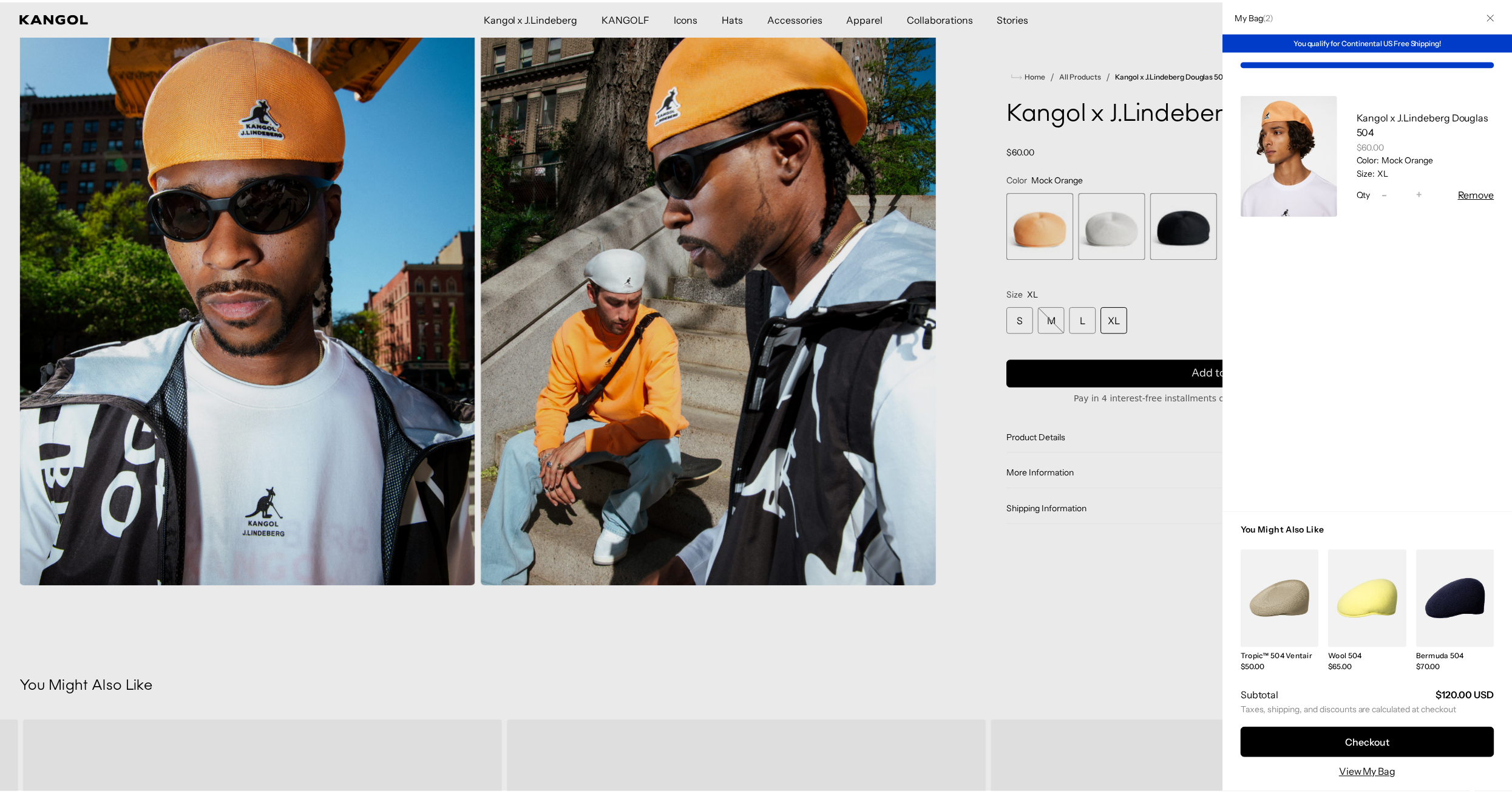
scroll to position [0, 250]
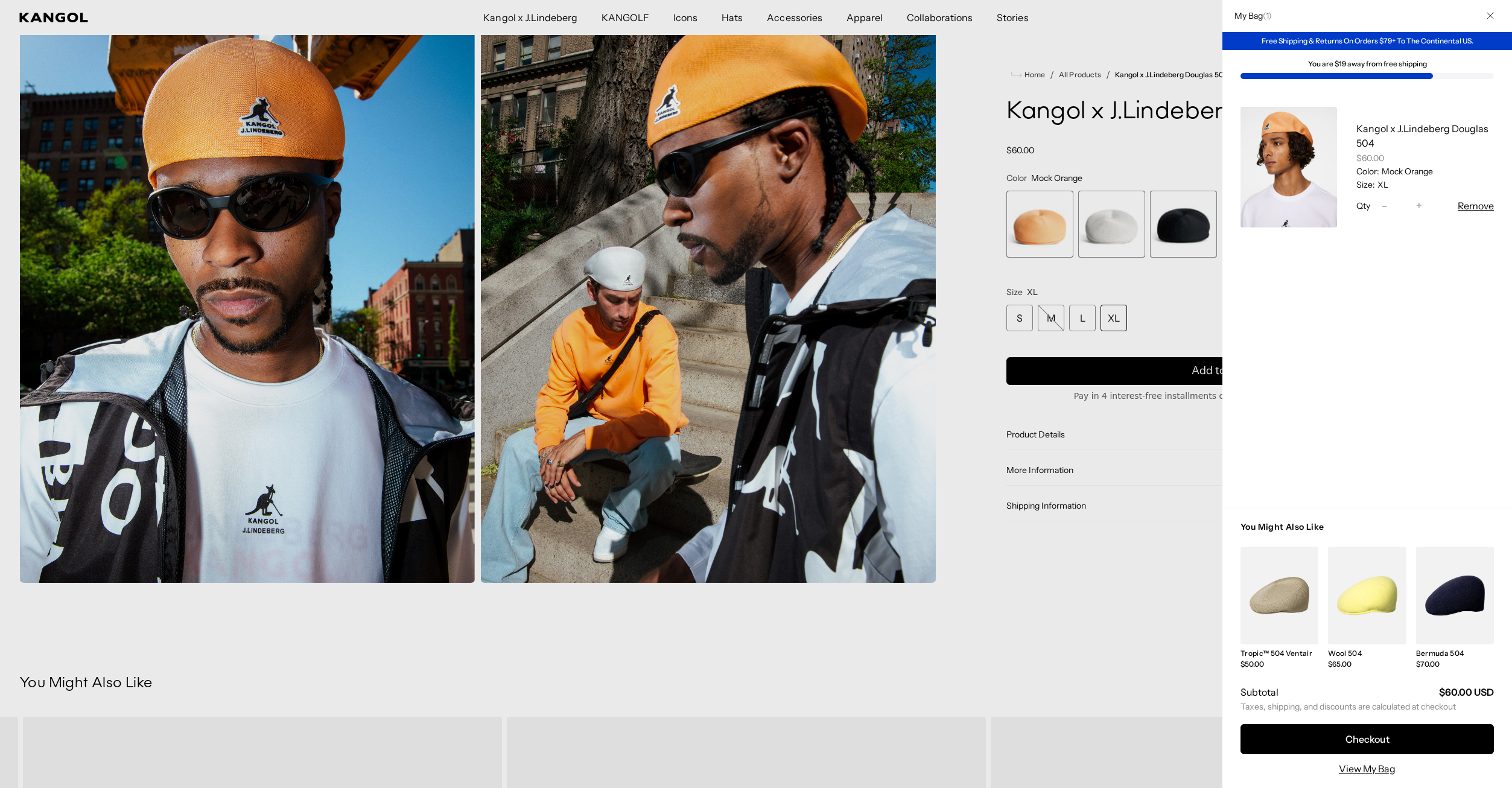
click at [354, 13] on div at bounding box center [756, 394] width 1512 height 788
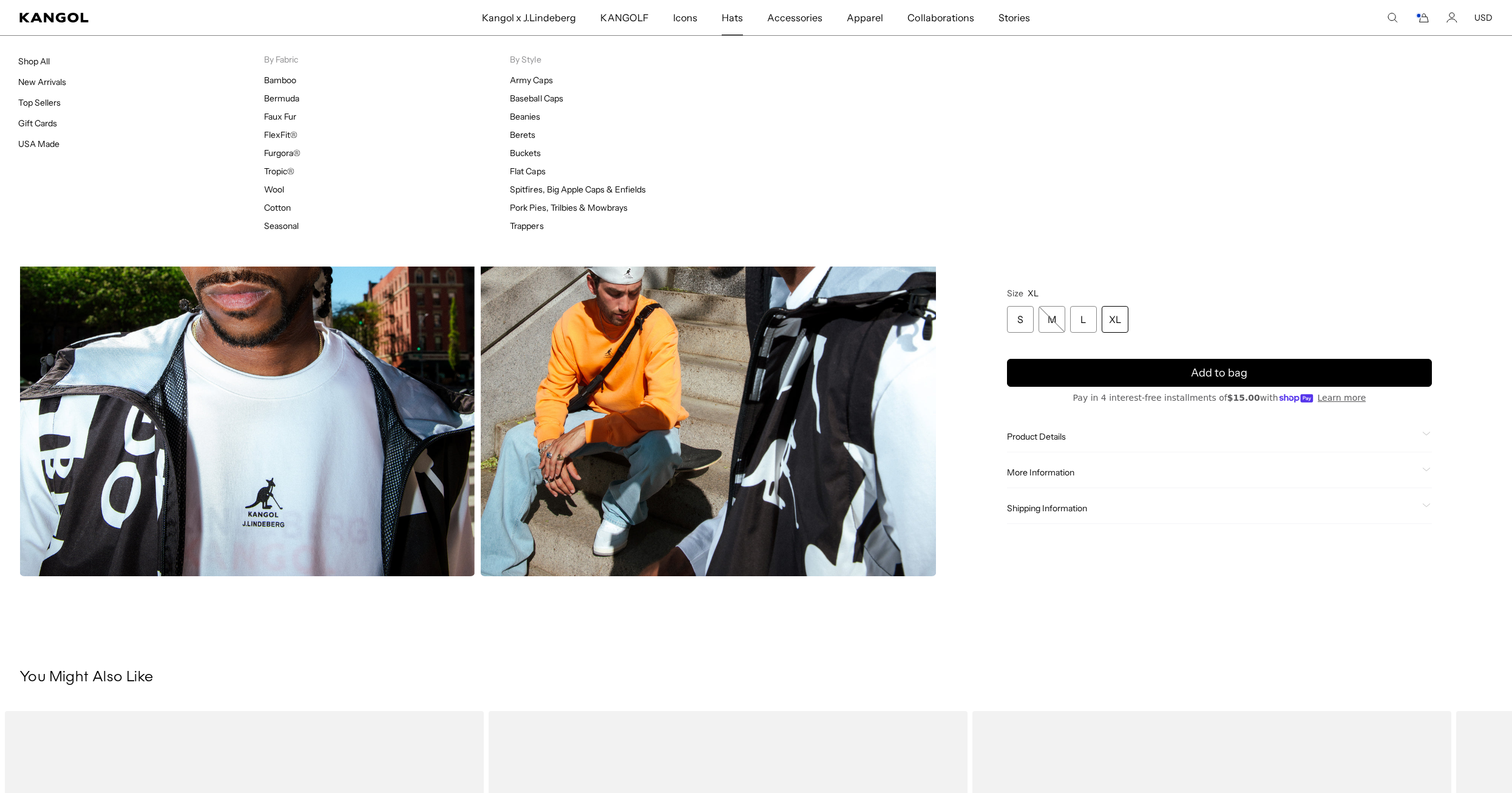
click at [722, 20] on link "Hats" at bounding box center [732, 17] width 46 height 35
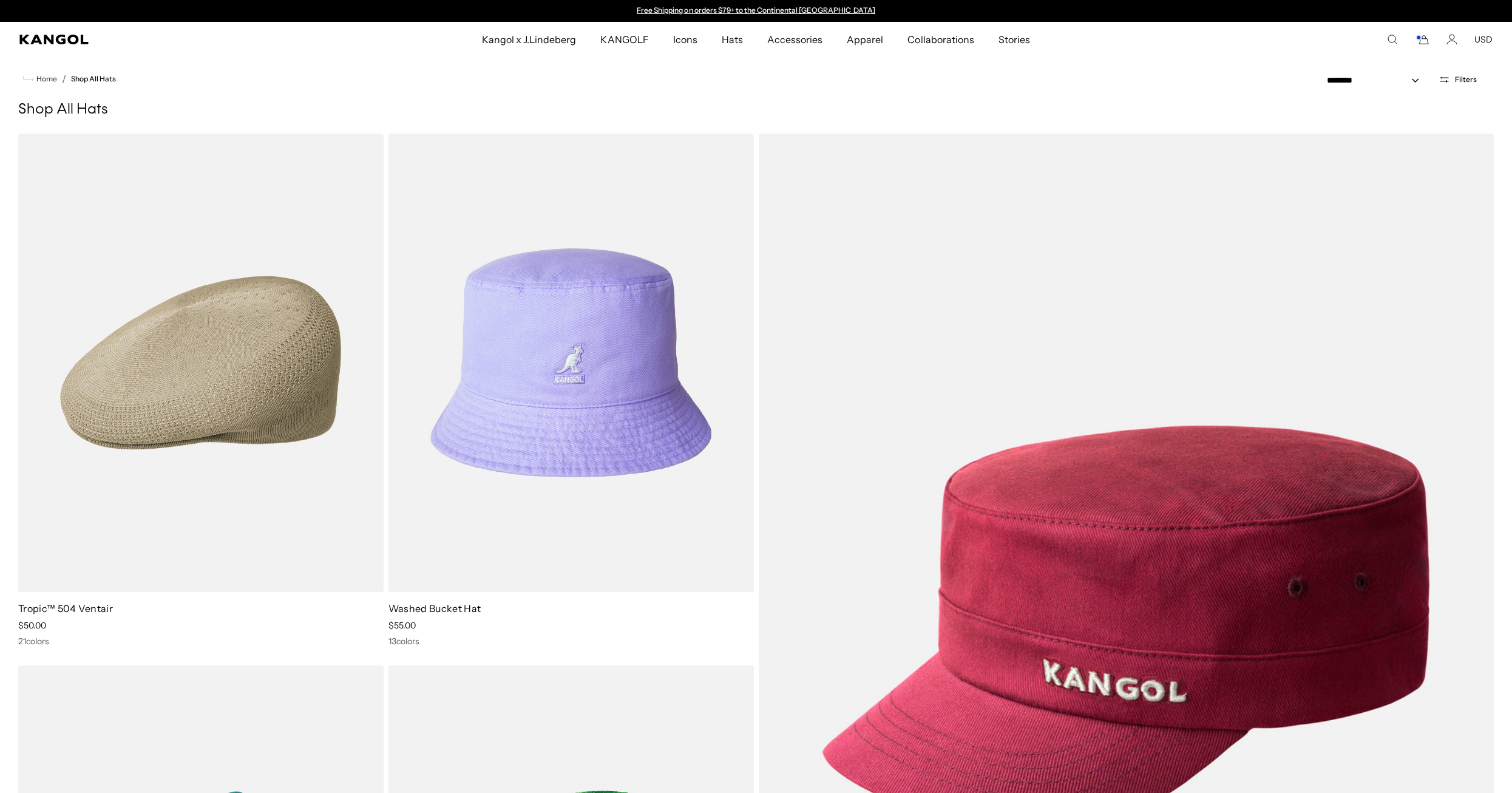
click at [1454, 74] on button "Filters" at bounding box center [1457, 79] width 53 height 11
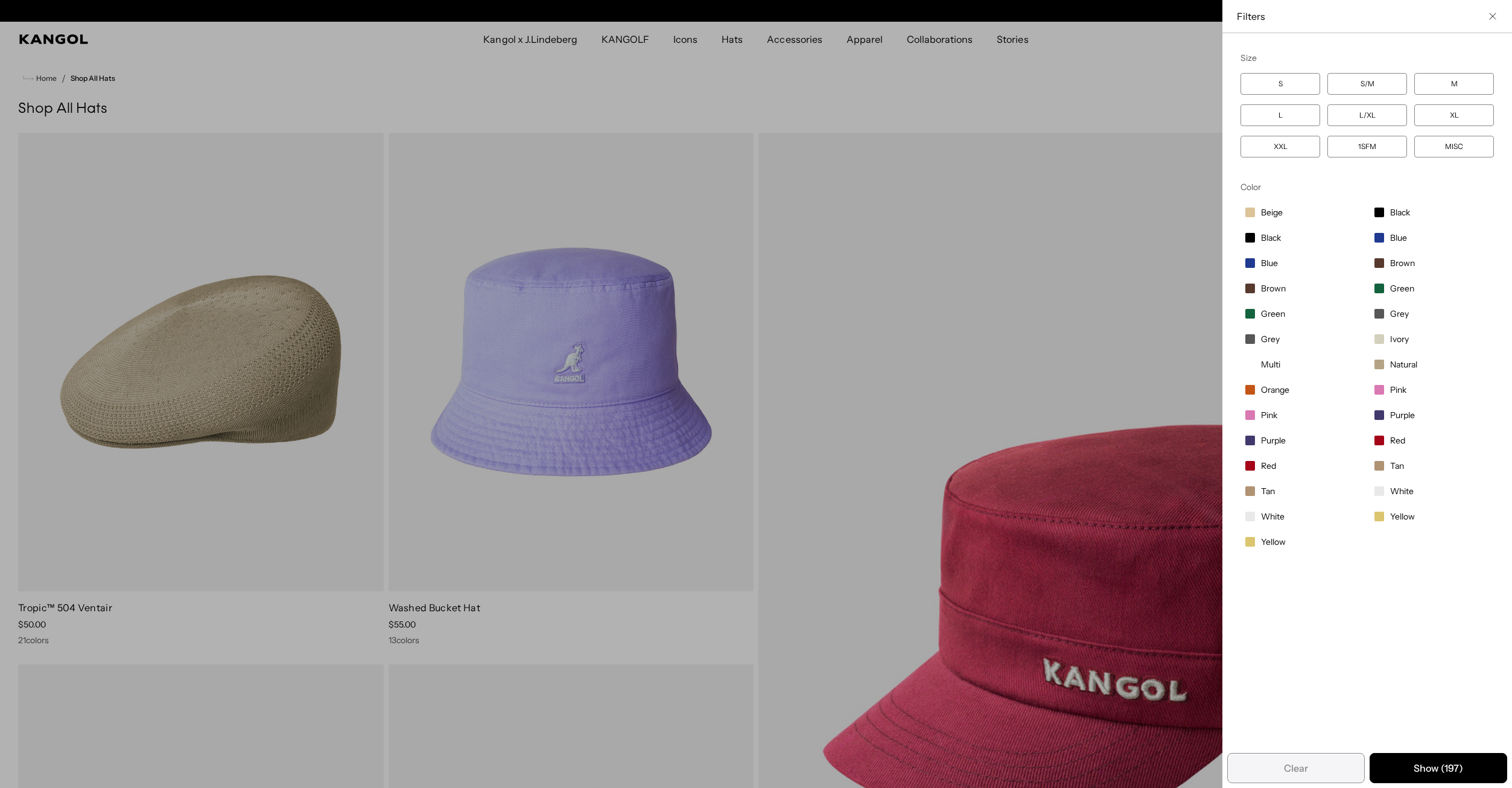
scroll to position [0, 248]
click at [1278, 144] on label "XXL" at bounding box center [1280, 147] width 80 height 21
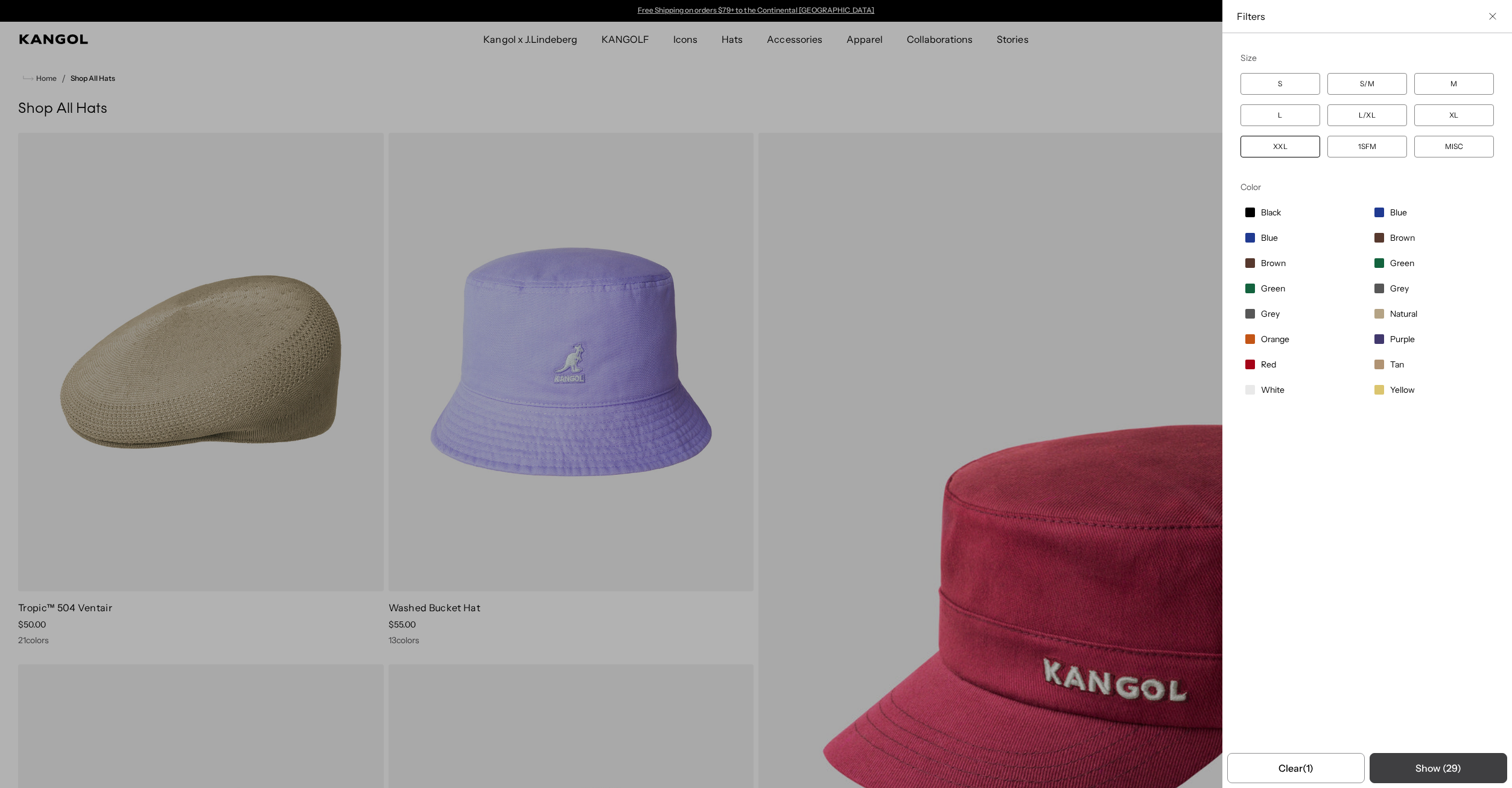
click at [1446, 768] on button "Show ( 29 )" at bounding box center [1439, 768] width 138 height 30
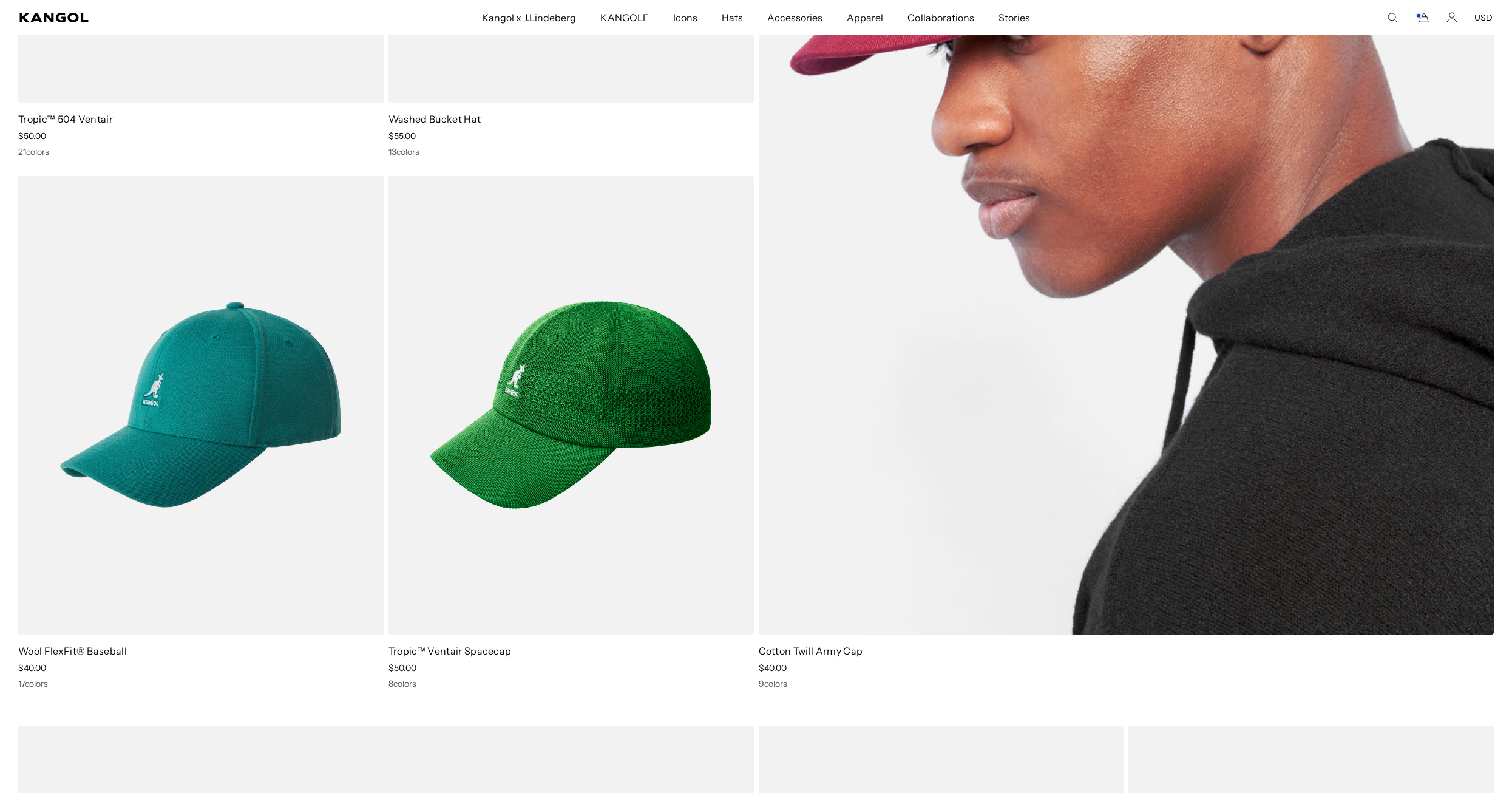
scroll to position [486, 0]
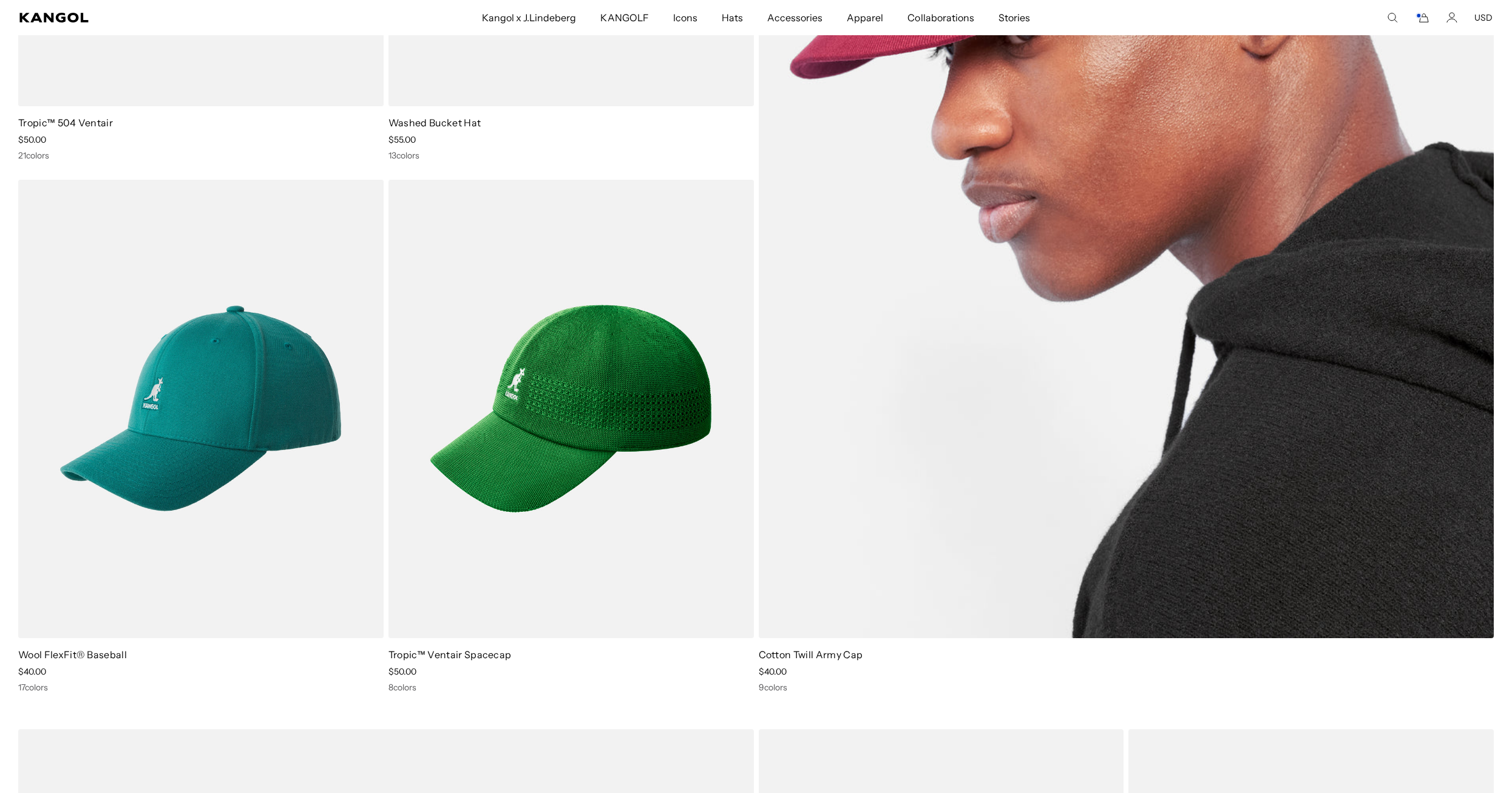
click at [1163, 300] on img at bounding box center [1126, 142] width 735 height 990
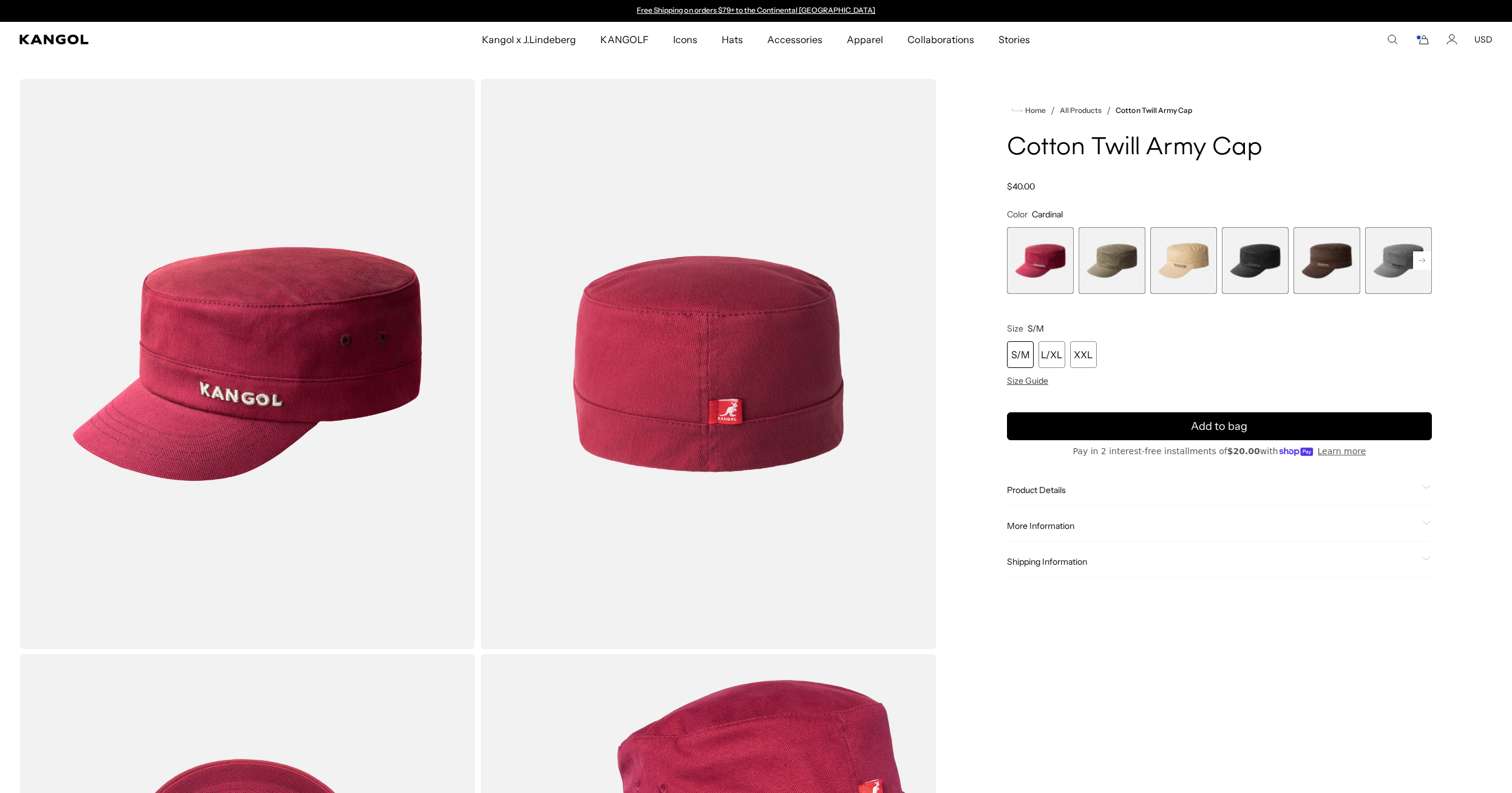
click at [1336, 265] on span "5 of 9" at bounding box center [1326, 260] width 67 height 67
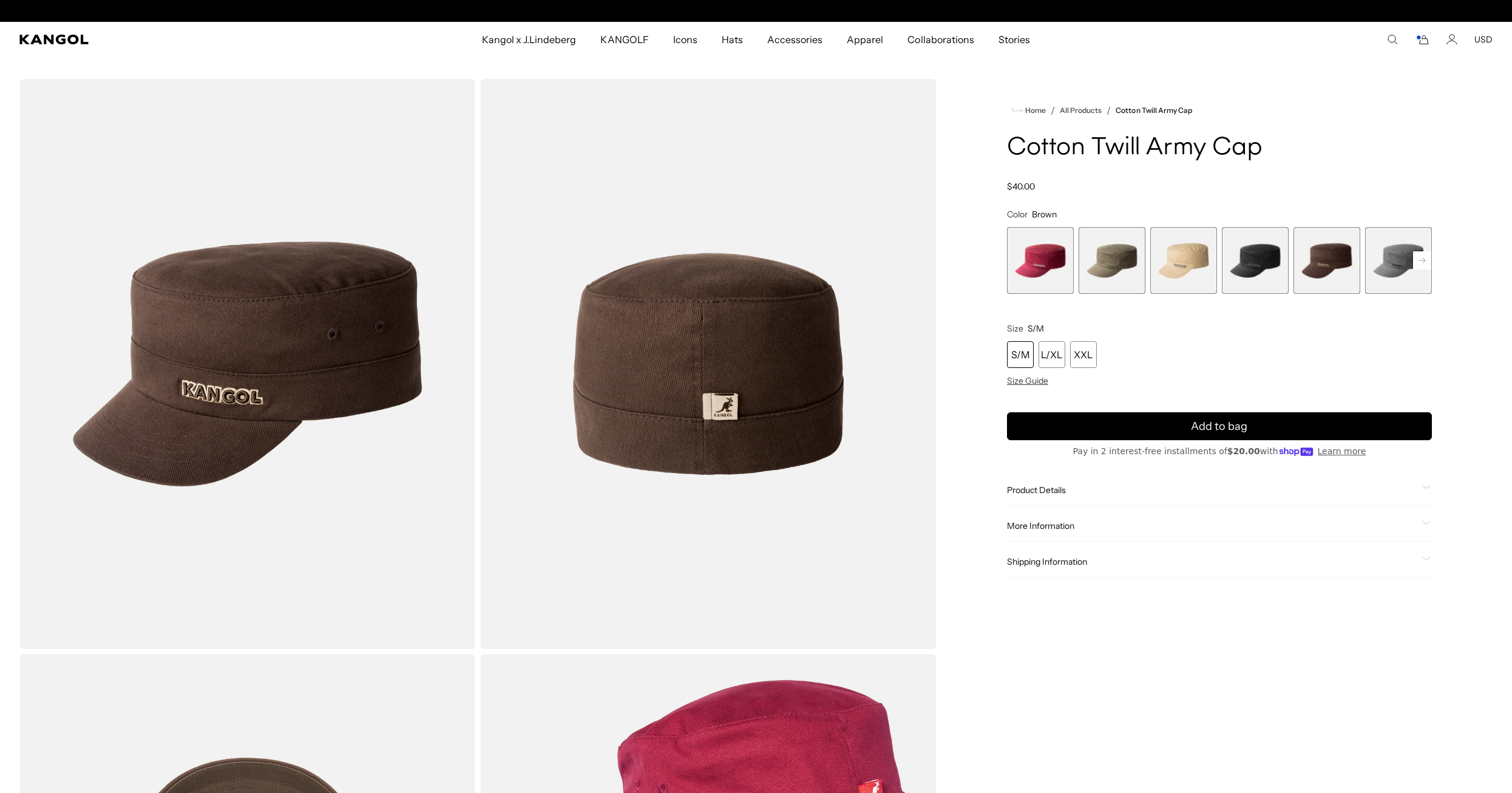
scroll to position [0, 250]
click at [1044, 258] on span "1 of 9" at bounding box center [1040, 260] width 67 height 67
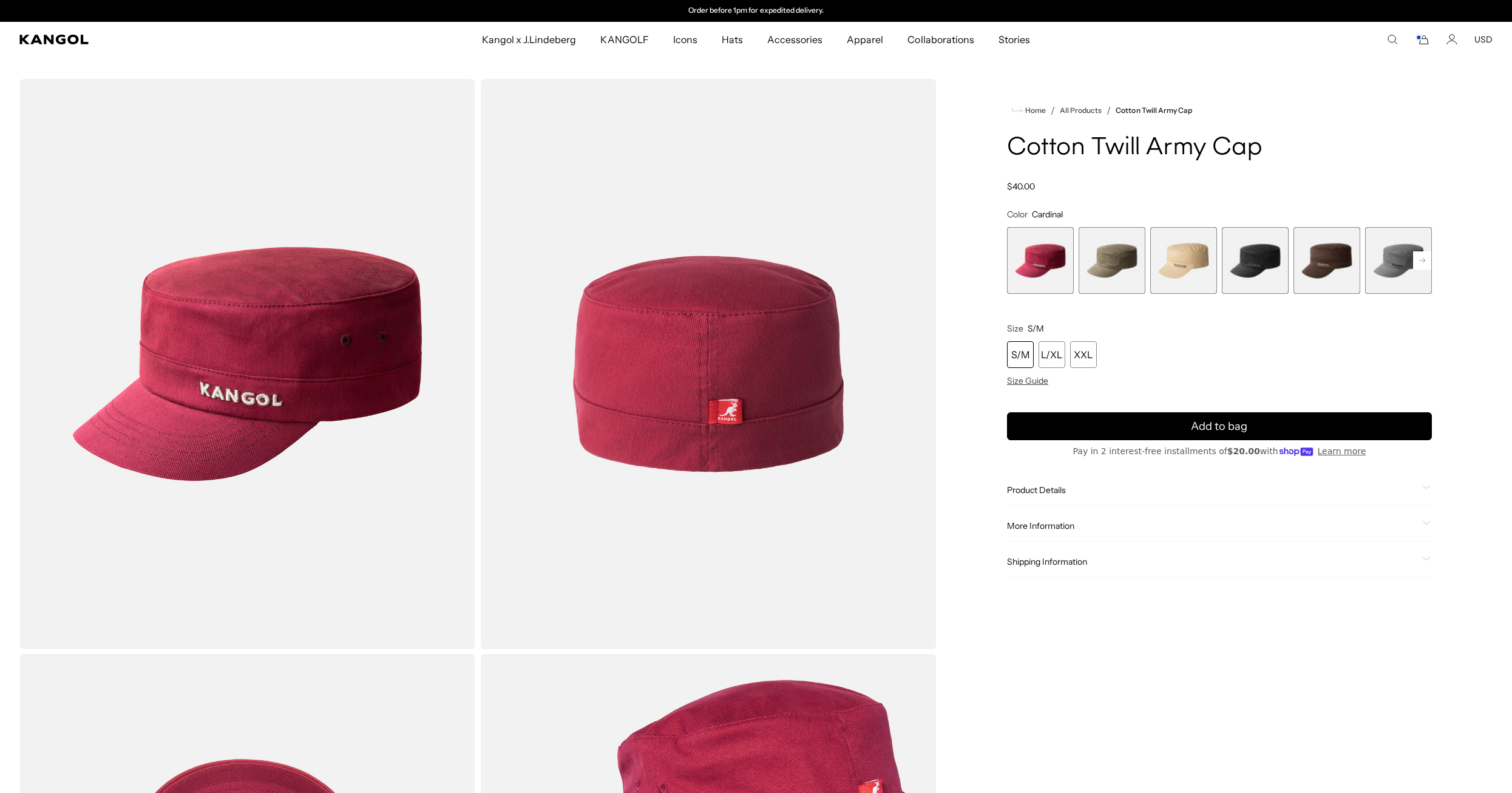
click at [1107, 259] on span "2 of 9" at bounding box center [1112, 260] width 67 height 67
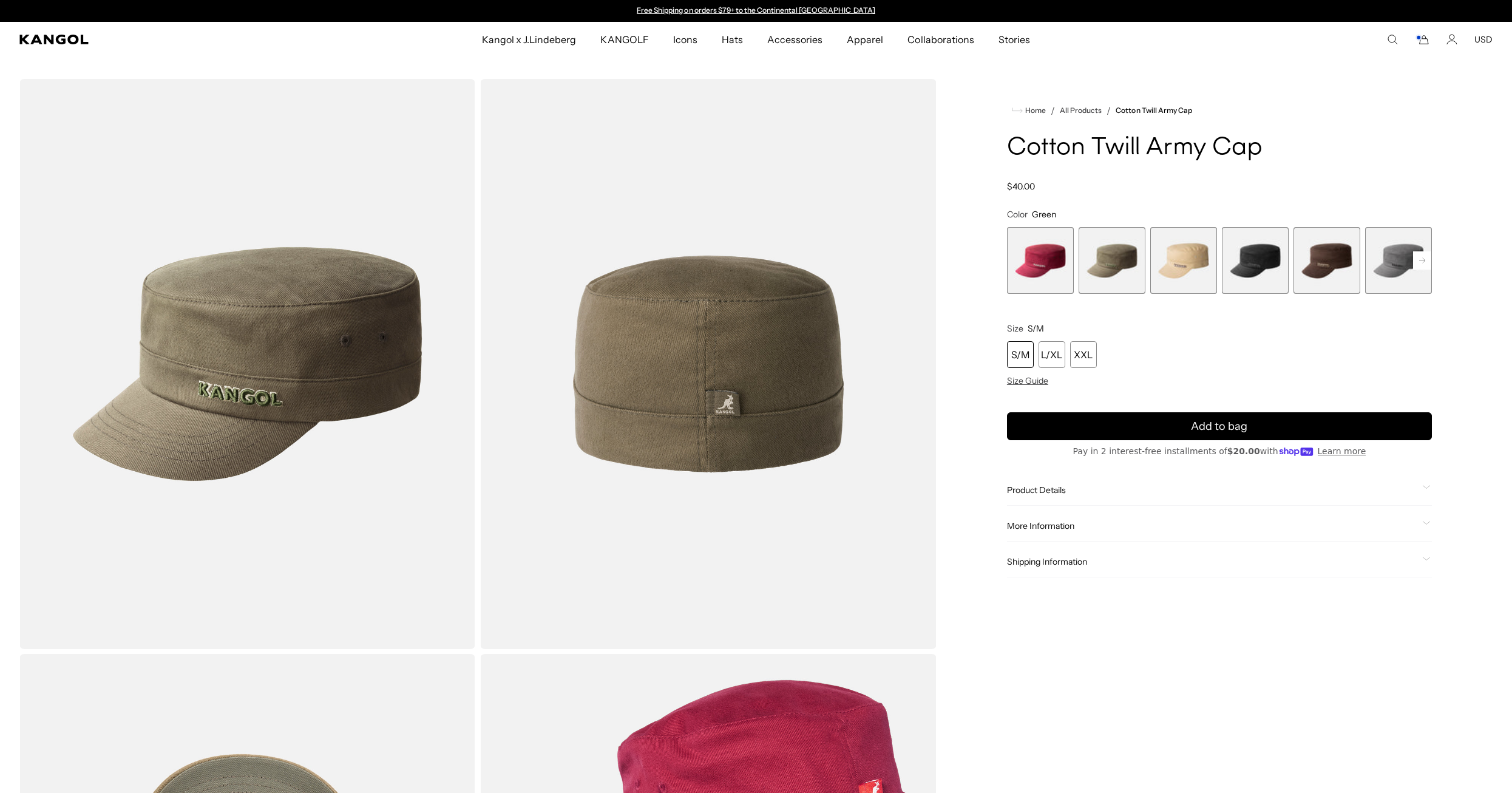
click at [1419, 265] on rect at bounding box center [1422, 260] width 18 height 18
click at [1419, 265] on div "Previous Next Cardinal Variant sold out or unavailable Green Variant sold out o…" at bounding box center [1219, 260] width 425 height 67
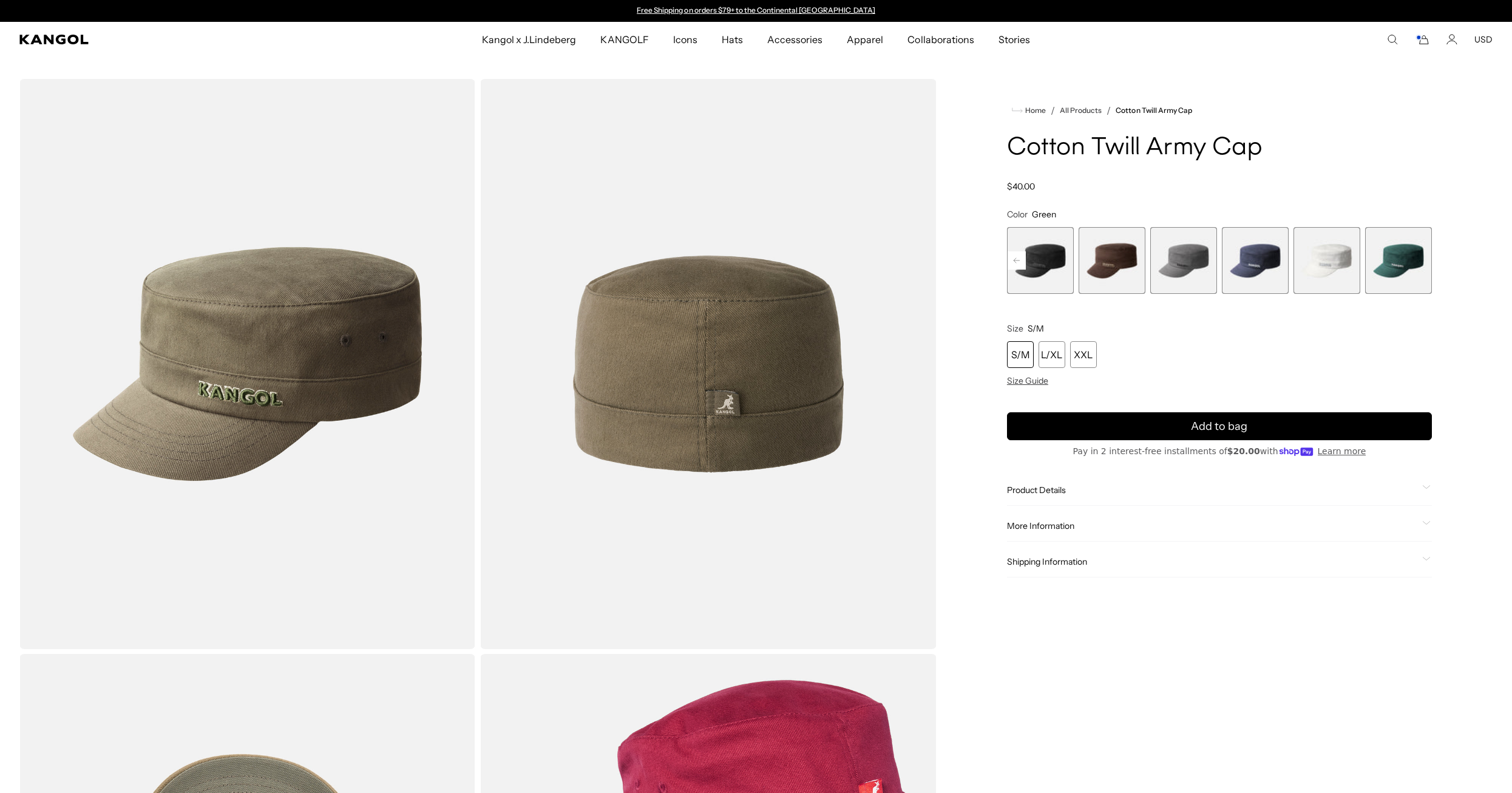
click at [1252, 263] on span "7 of 9" at bounding box center [1255, 260] width 67 height 67
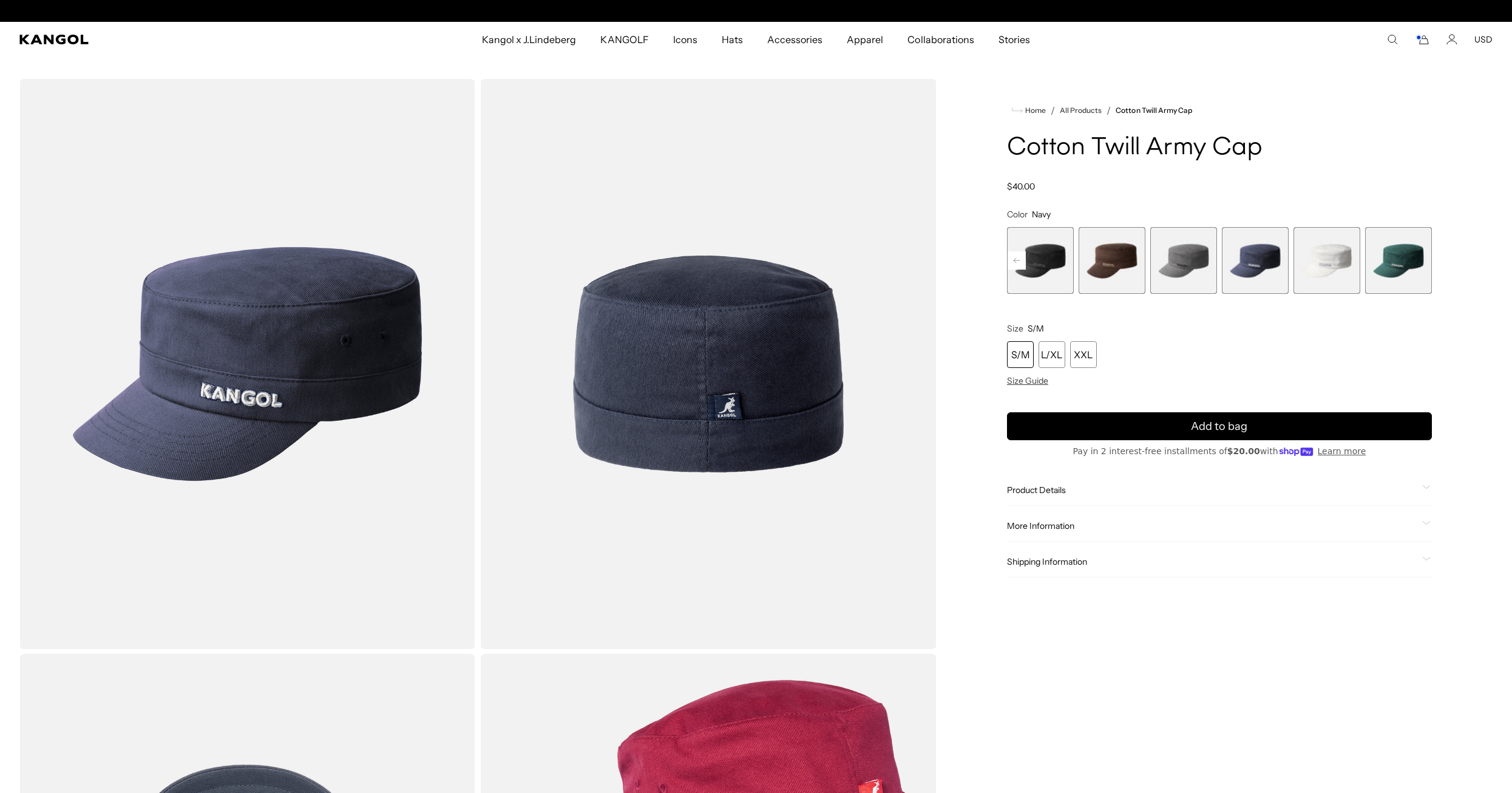
scroll to position [0, 250]
click at [1337, 252] on span "8 of 9" at bounding box center [1326, 260] width 67 height 67
click at [1330, 266] on span "8 of 9" at bounding box center [1326, 260] width 67 height 67
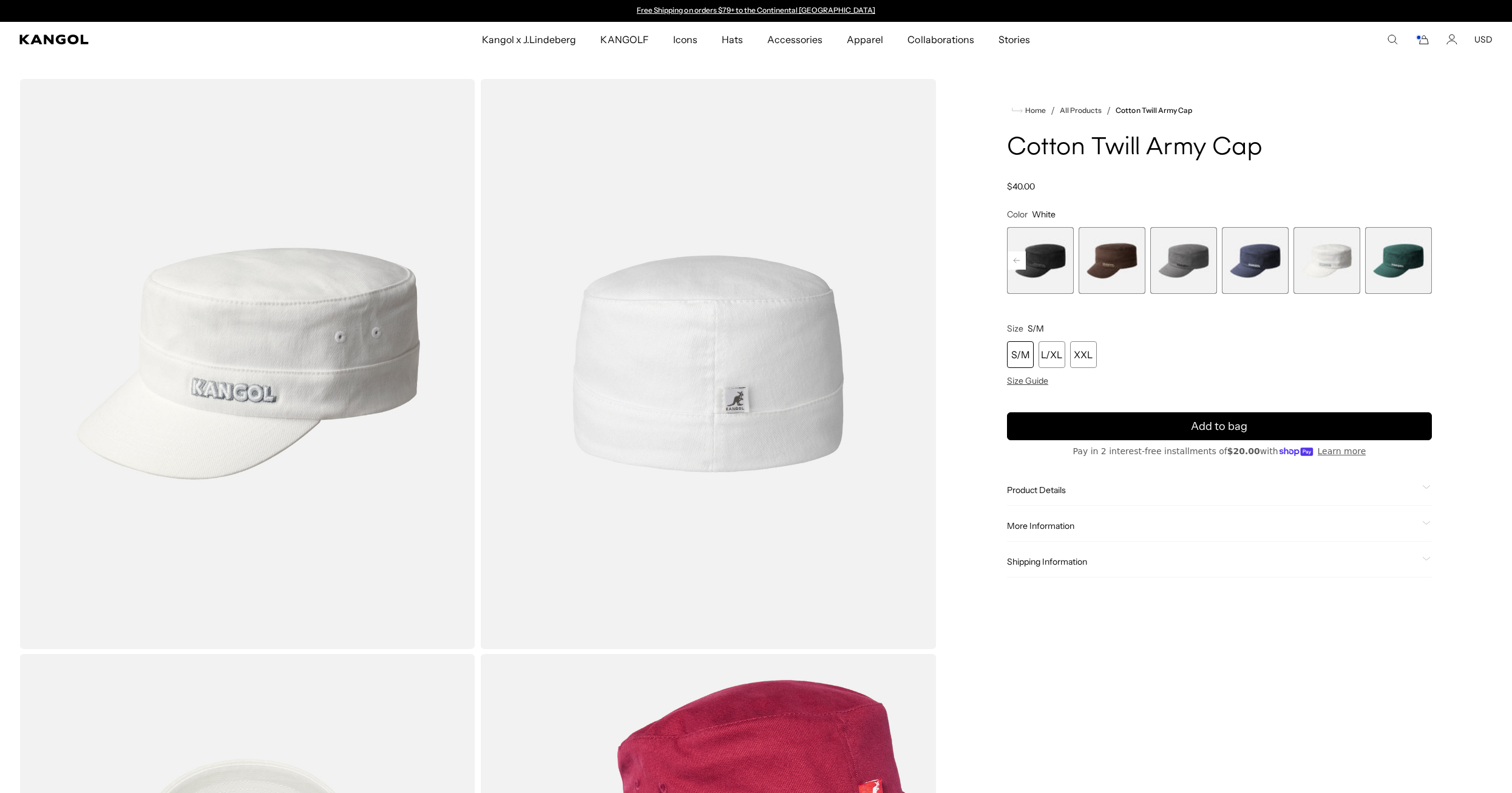
click at [1395, 263] on span "9 of 9" at bounding box center [1398, 260] width 67 height 67
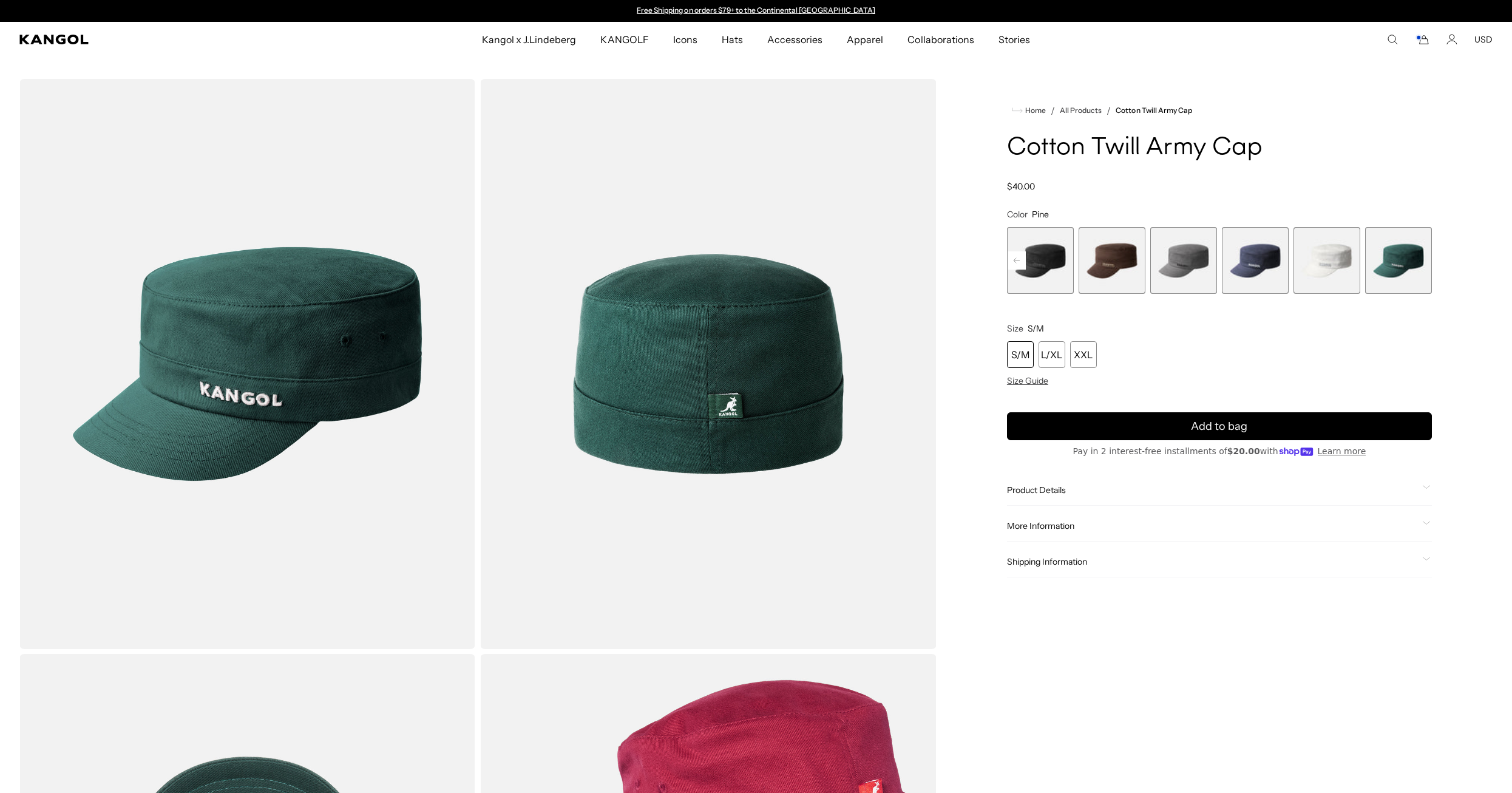
click at [1110, 259] on span "5 of 9" at bounding box center [1112, 260] width 67 height 67
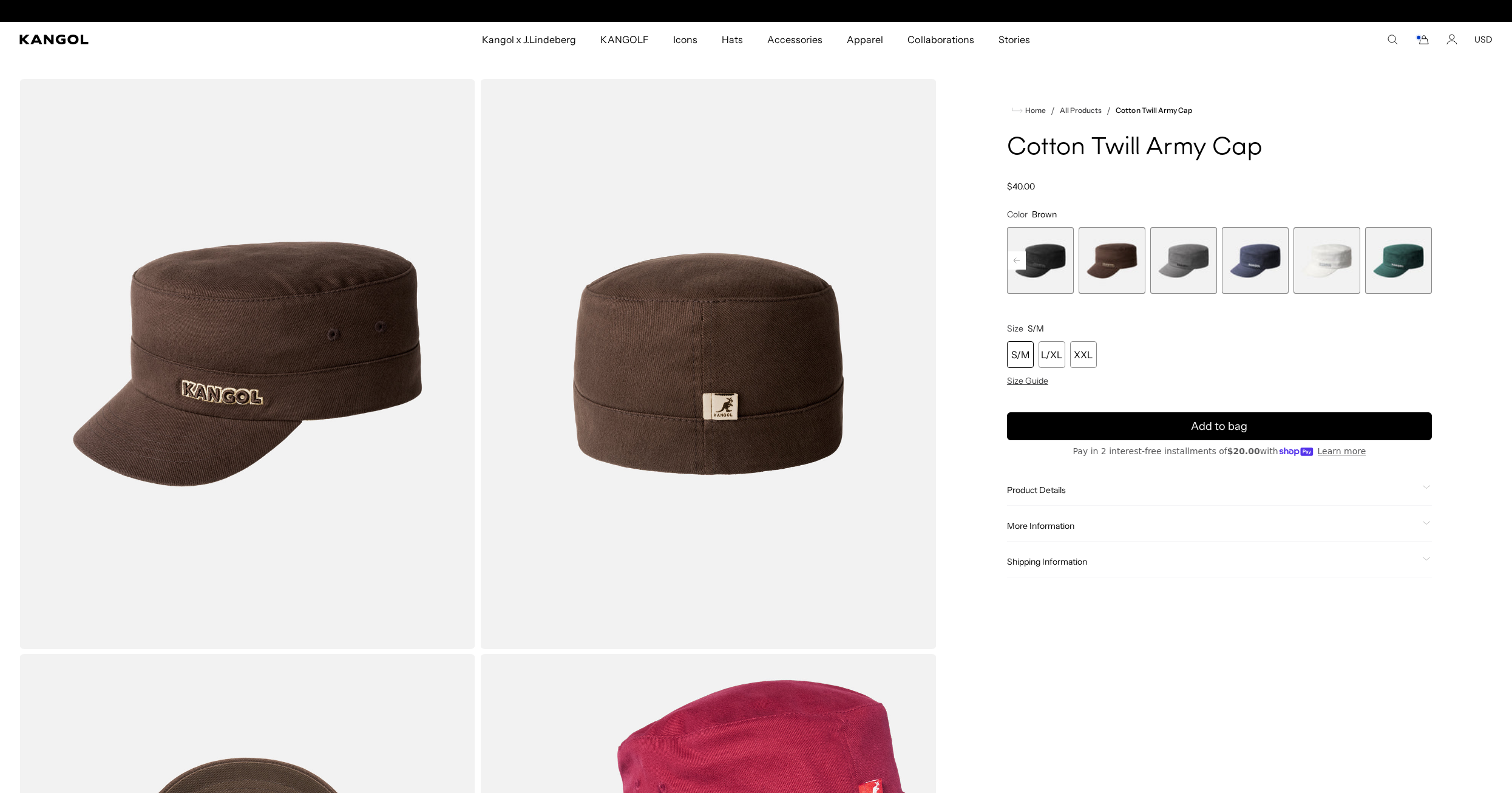
scroll to position [0, 250]
click at [1164, 261] on span "6 of 9" at bounding box center [1183, 260] width 67 height 67
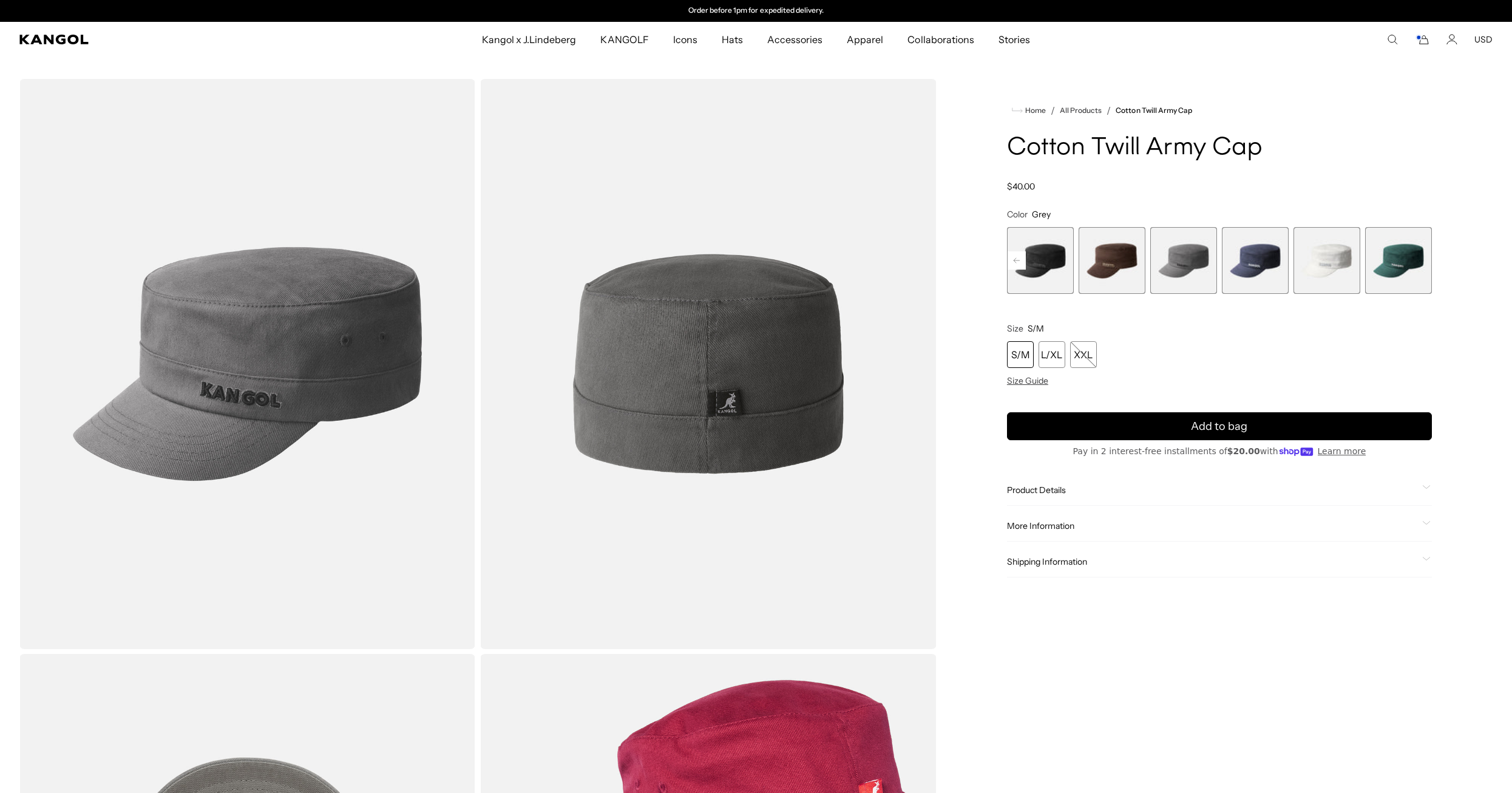
click at [1040, 262] on span "4 of 9" at bounding box center [1040, 260] width 67 height 67
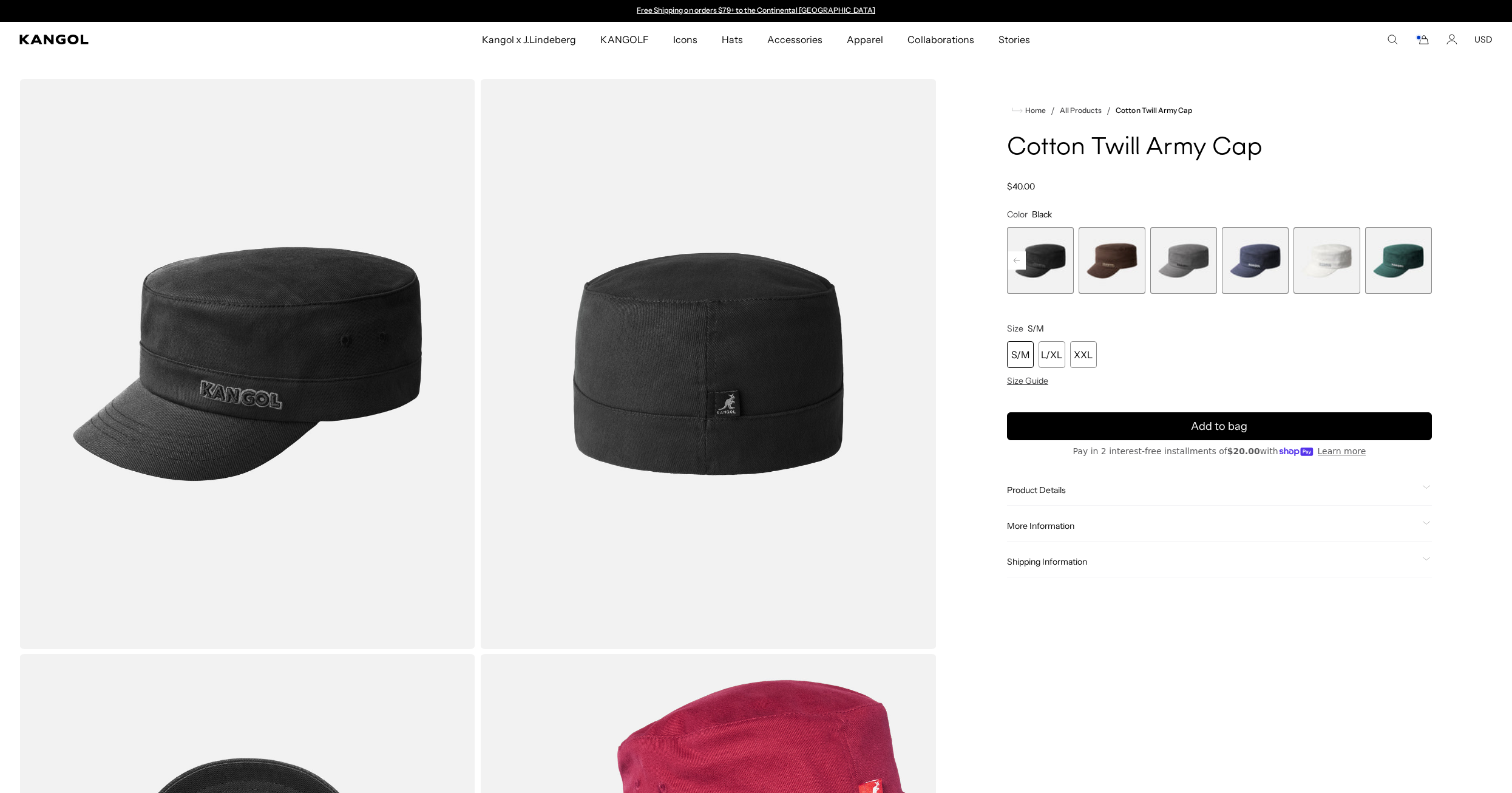
click at [1017, 258] on rect at bounding box center [1016, 260] width 18 height 18
click at [1114, 263] on span "3 of 9" at bounding box center [1112, 260] width 67 height 67
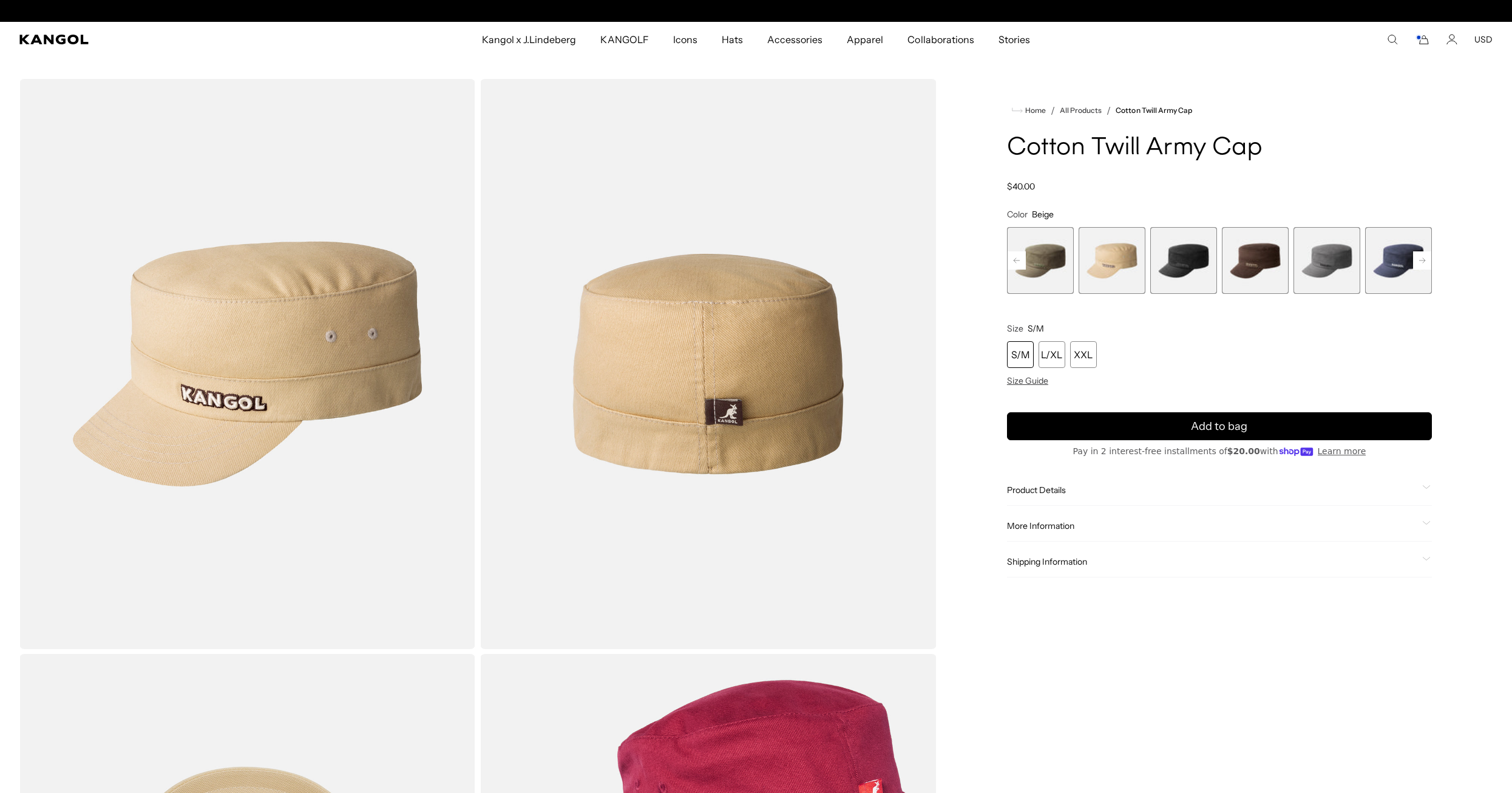
scroll to position [0, 250]
click at [1012, 259] on rect at bounding box center [1016, 260] width 18 height 18
click at [1111, 270] on span "2 of 9" at bounding box center [1112, 260] width 67 height 67
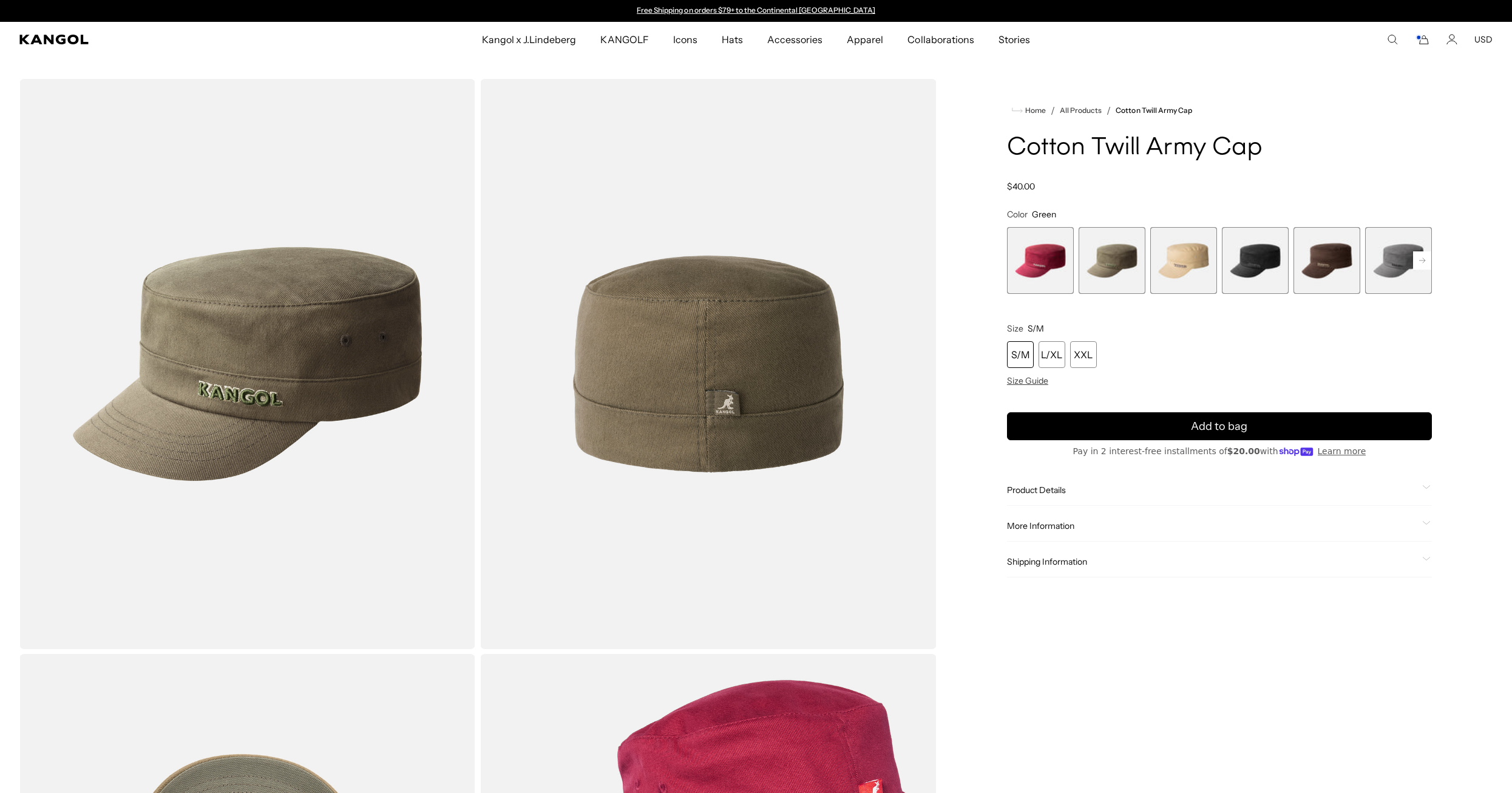
click at [1033, 263] on span "1 of 9" at bounding box center [1040, 260] width 67 height 67
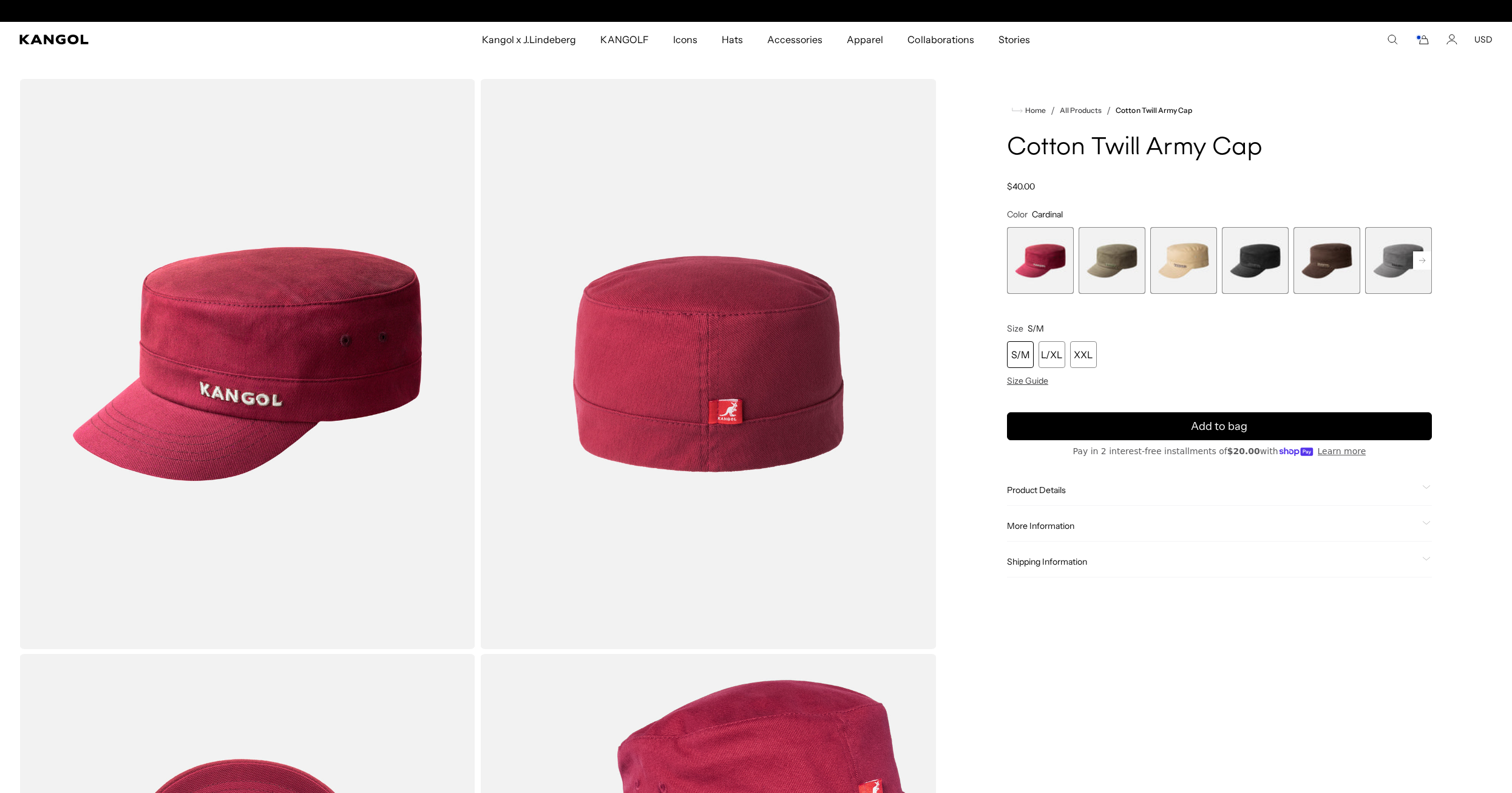
scroll to position [0, 250]
click at [1080, 350] on div "XXL" at bounding box center [1084, 355] width 27 height 27
click at [1398, 269] on span "6 of 9" at bounding box center [1398, 260] width 67 height 67
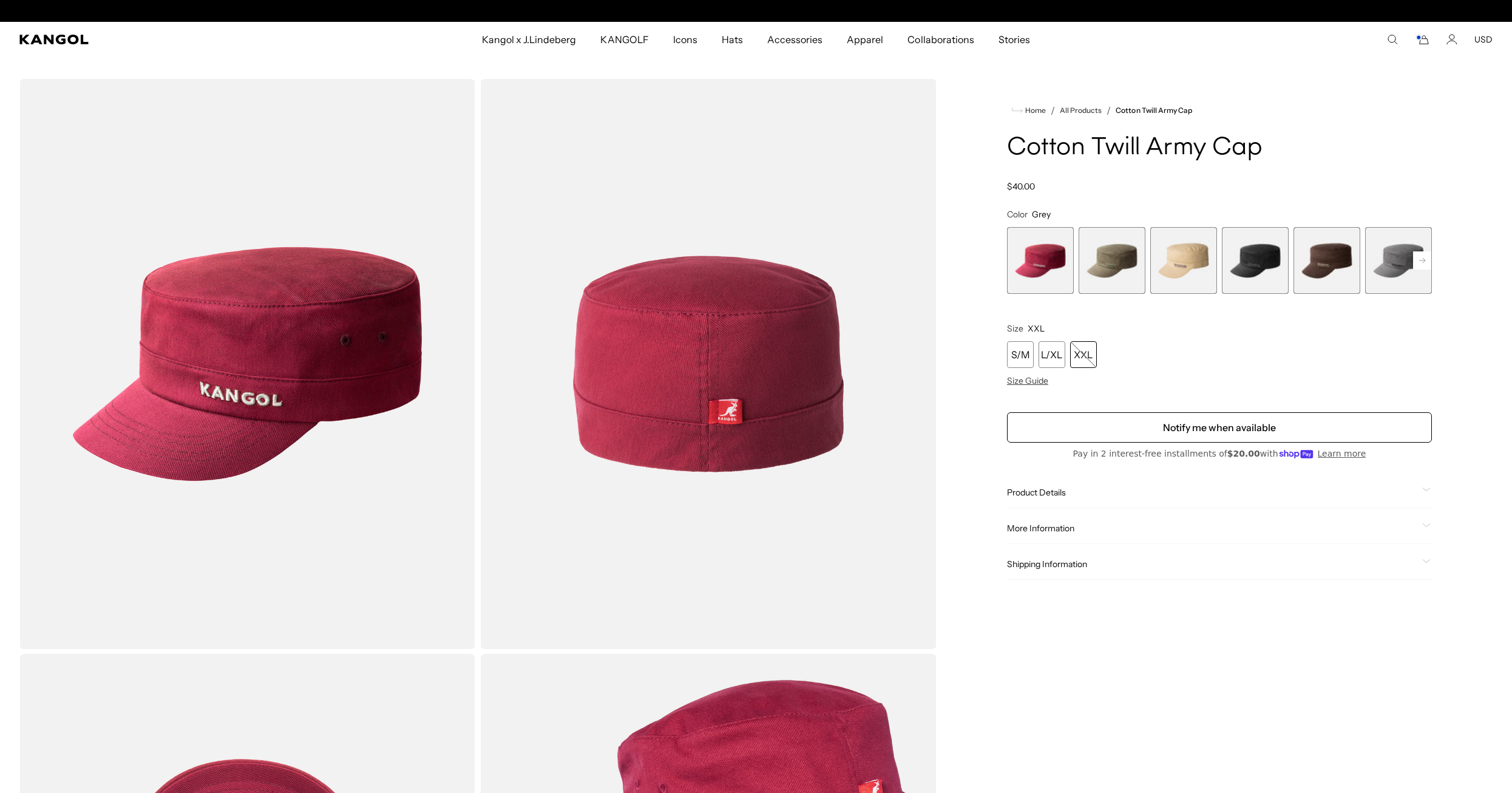
scroll to position [0, 250]
click at [1384, 258] on span "6 of 9" at bounding box center [1398, 260] width 67 height 67
click at [1323, 259] on span "5 of 9" at bounding box center [1326, 260] width 67 height 67
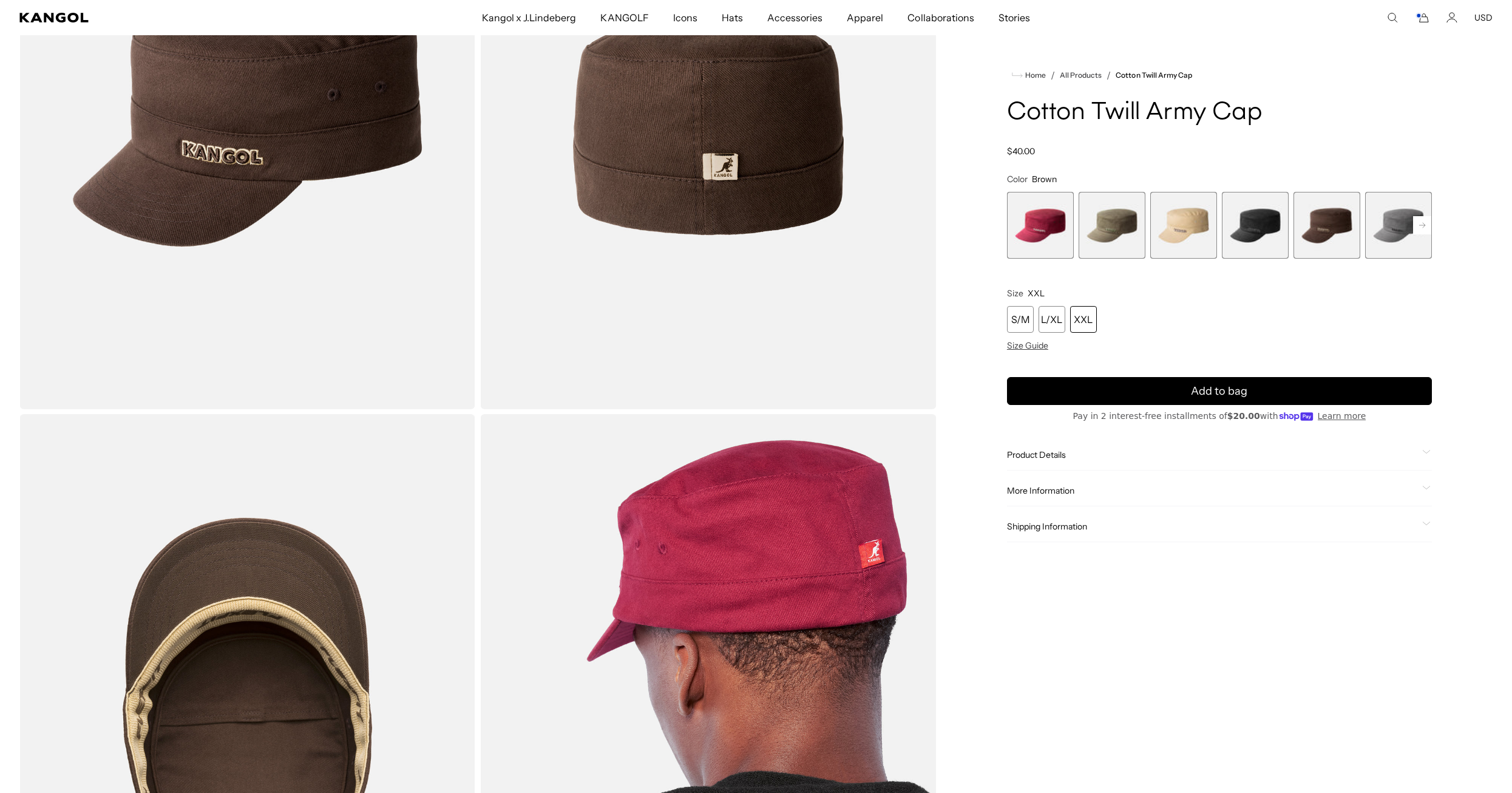
scroll to position [243, 0]
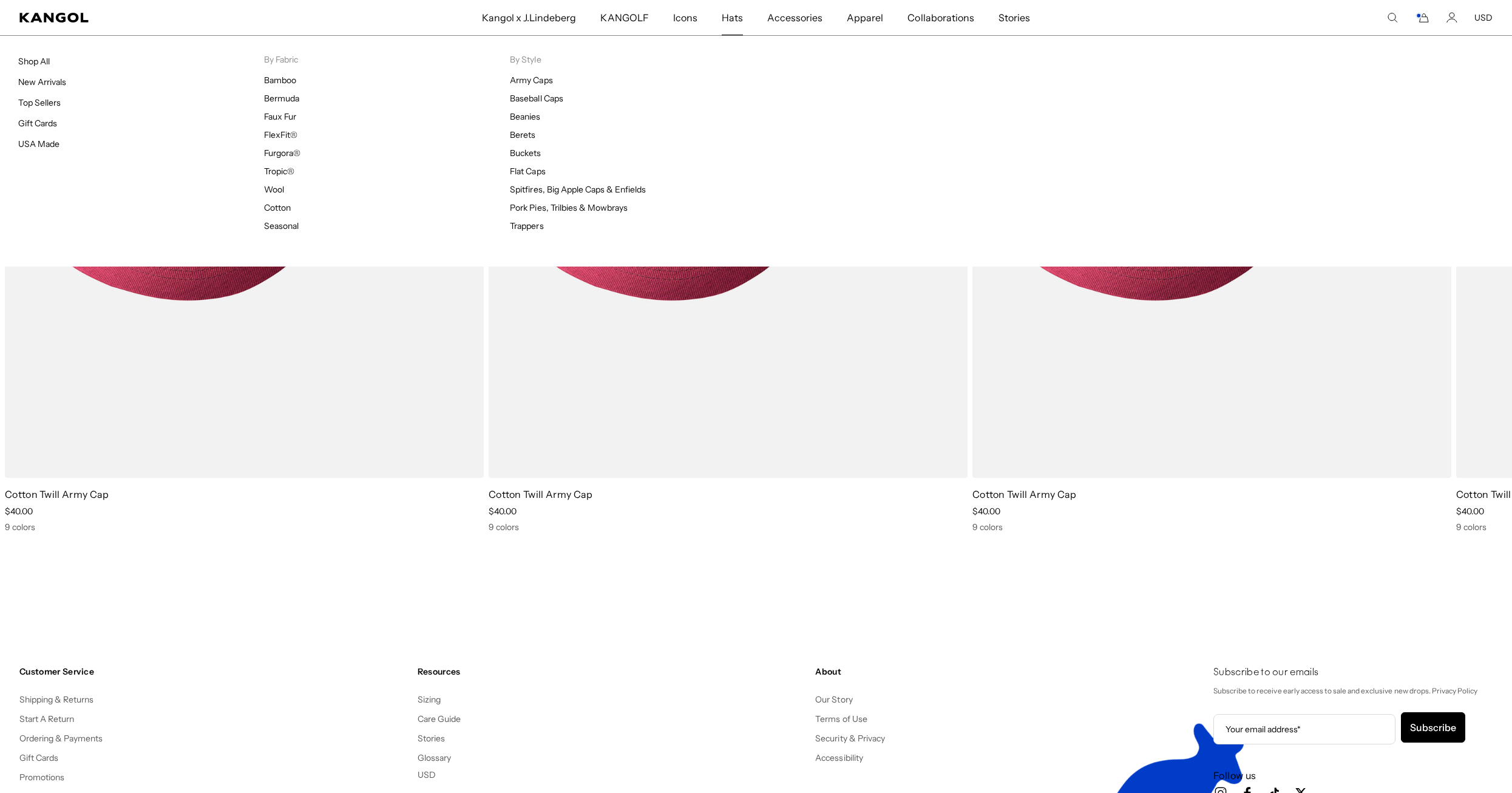
scroll to position [0, 250]
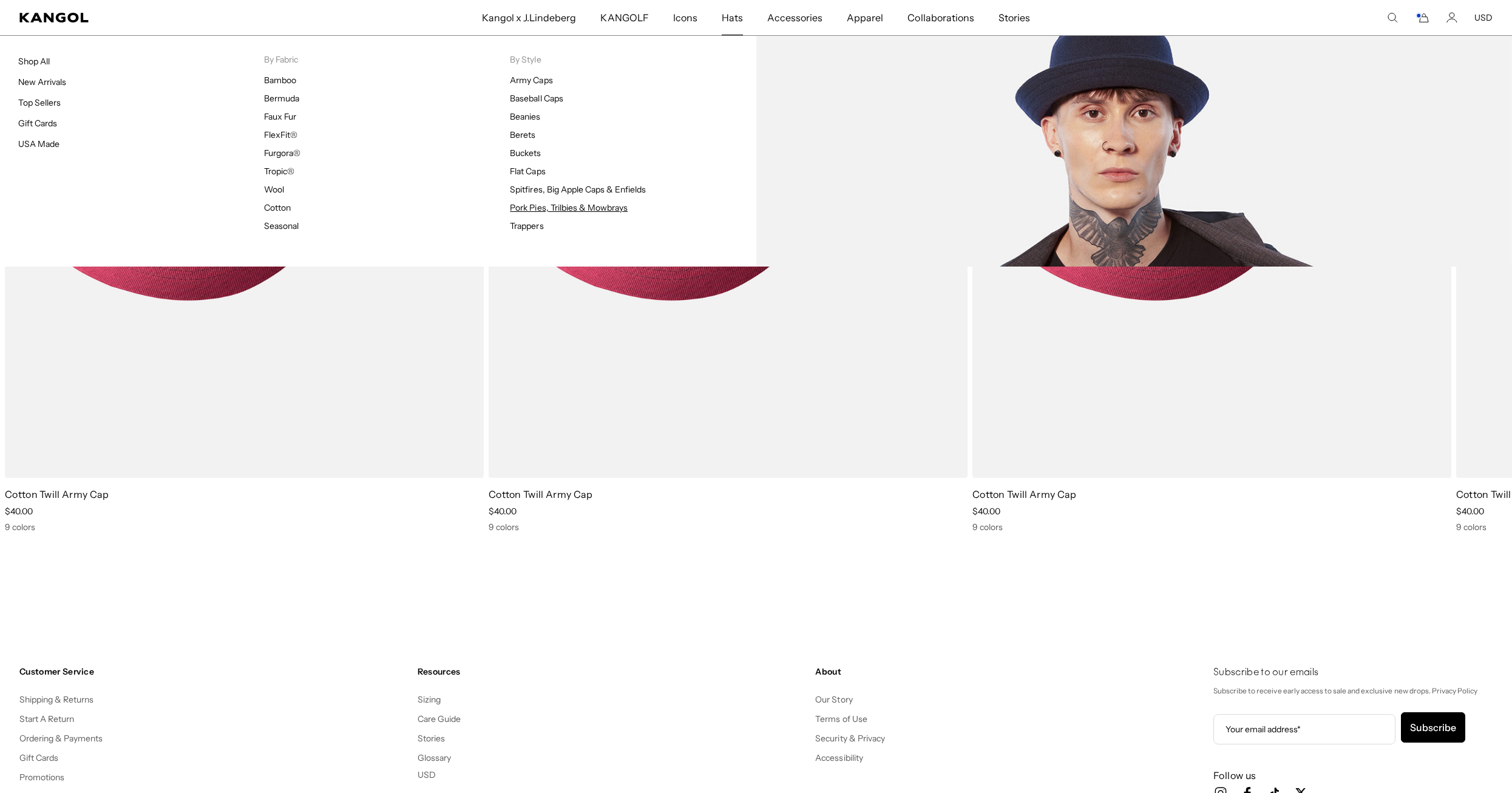
click at [577, 210] on link "Pork Pies, Trilbies & Mowbrays" at bounding box center [568, 207] width 118 height 11
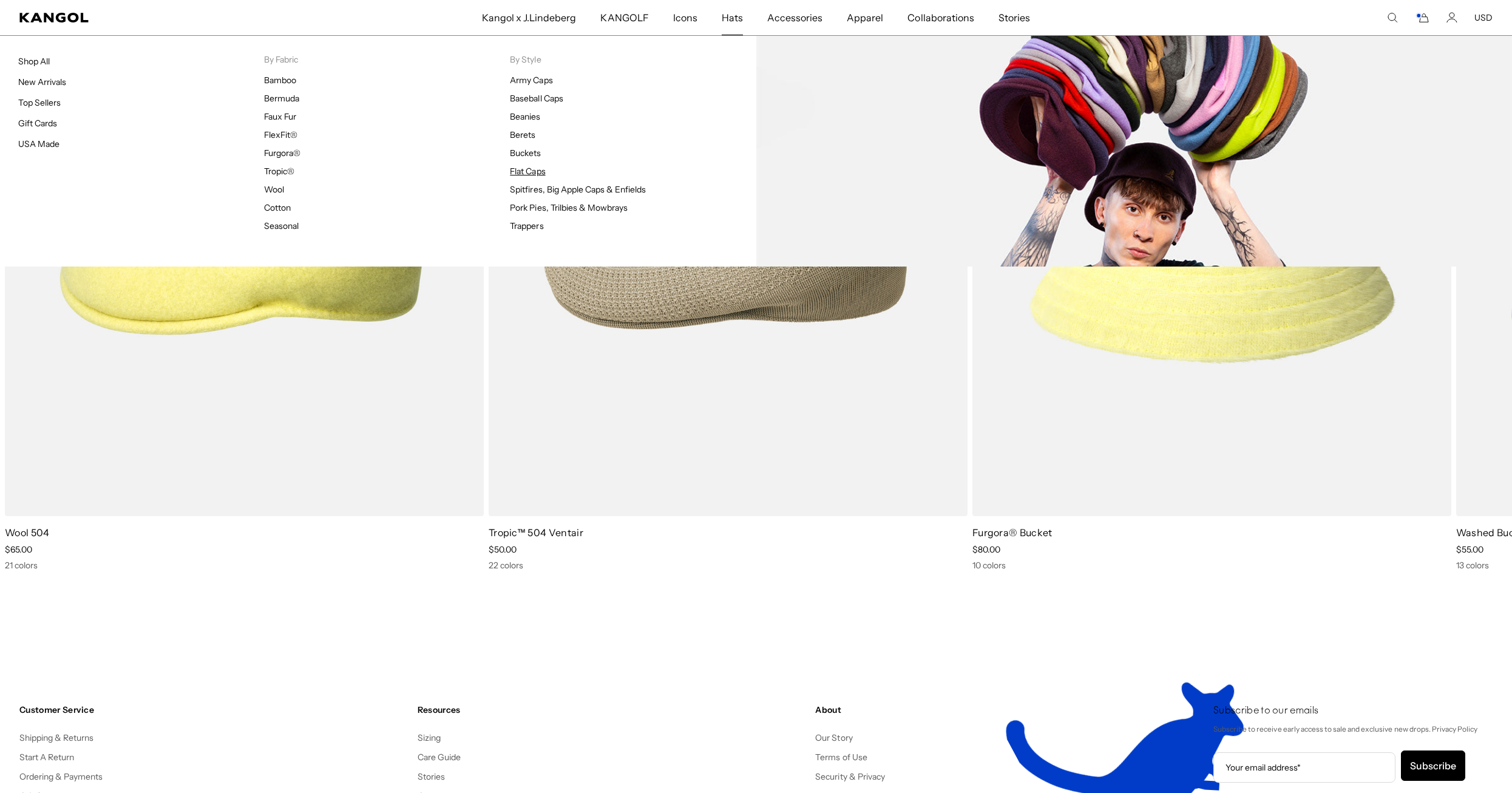
click at [534, 169] on link "Flat Caps" at bounding box center [527, 171] width 35 height 11
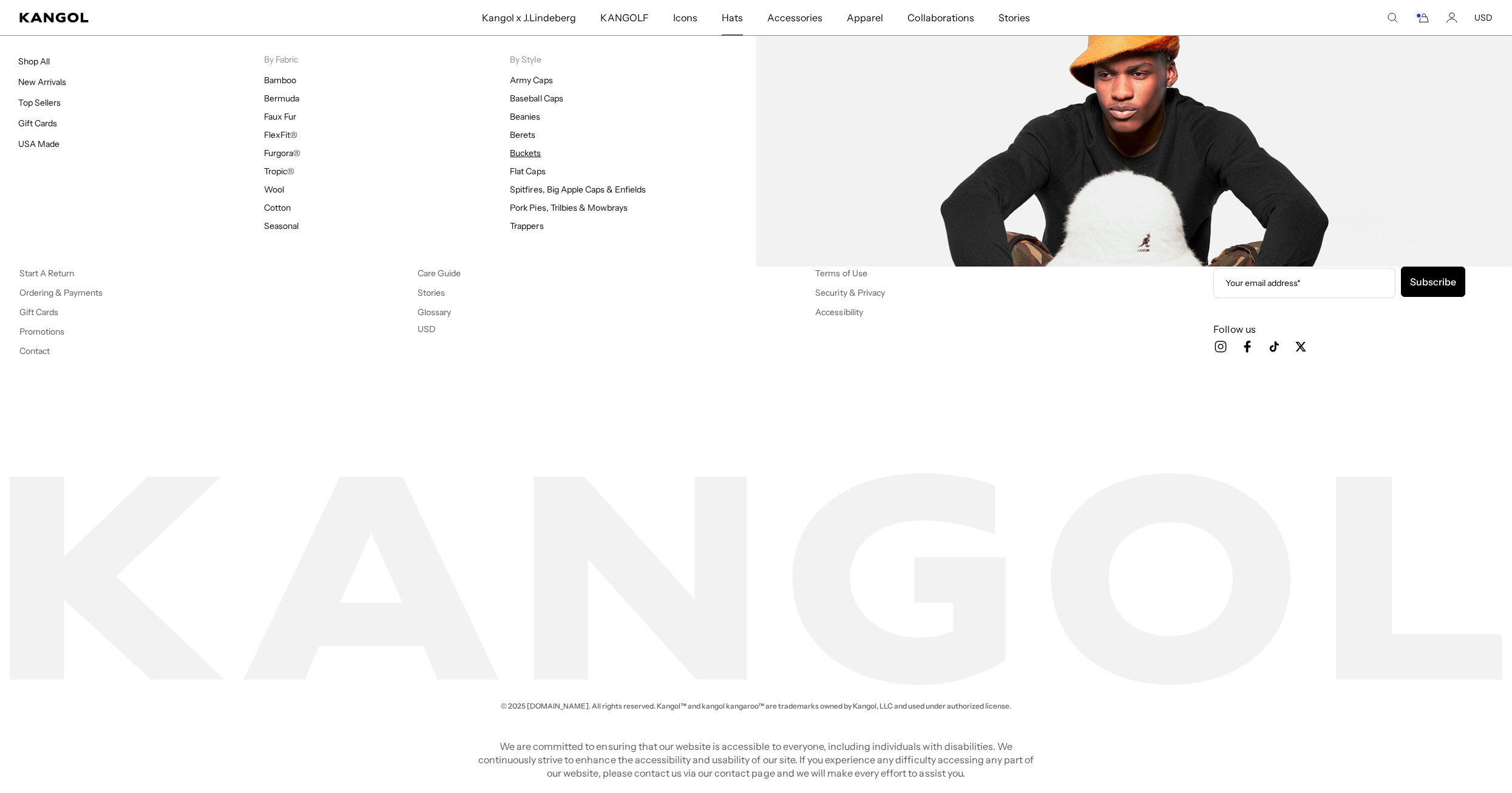
click at [519, 153] on link "Buckets" at bounding box center [525, 153] width 31 height 11
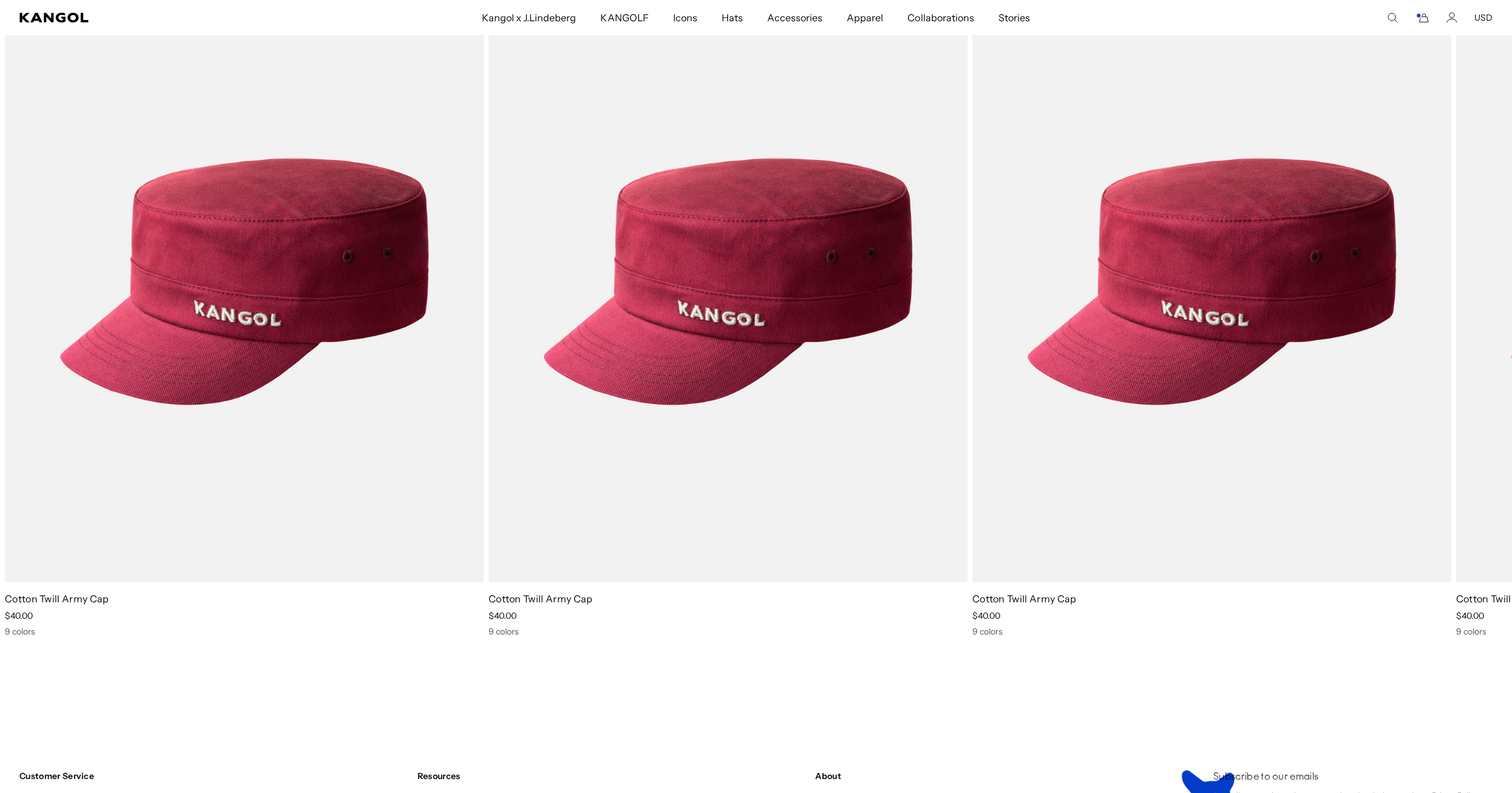
click at [1420, 20] on icon "Cart" at bounding box center [1422, 17] width 15 height 11
